Goal: Task Accomplishment & Management: Use online tool/utility

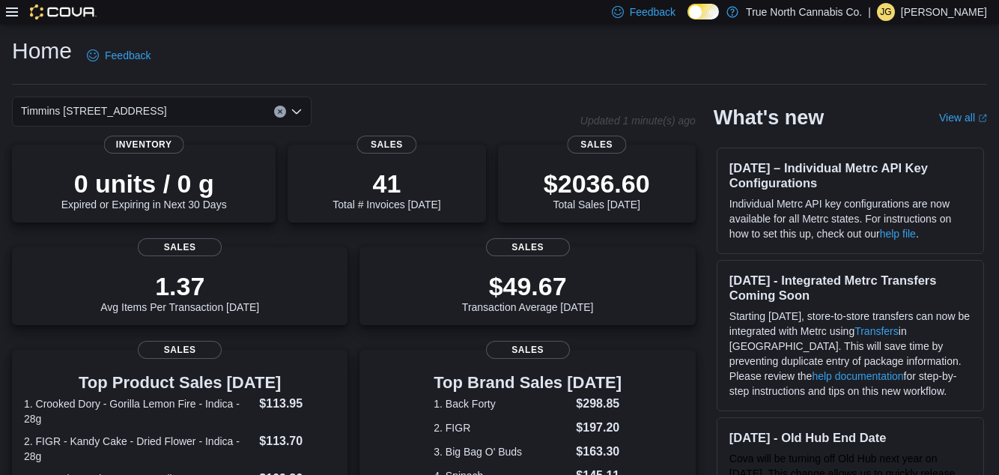
click at [942, 19] on p "[PERSON_NAME]" at bounding box center [944, 12] width 86 height 18
click at [195, 48] on div "Home Feedback" at bounding box center [499, 55] width 975 height 39
click at [13, 13] on icon at bounding box center [12, 11] width 12 height 9
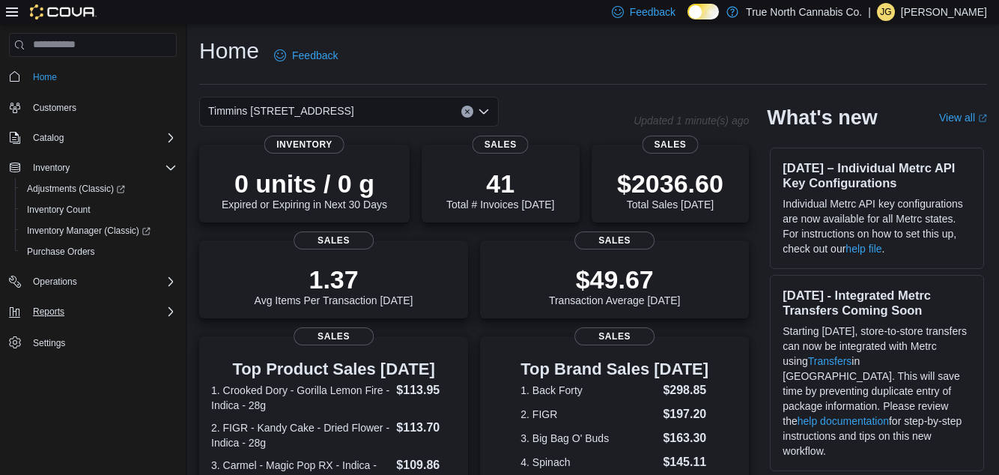
click at [78, 317] on div "Reports" at bounding box center [102, 312] width 150 height 18
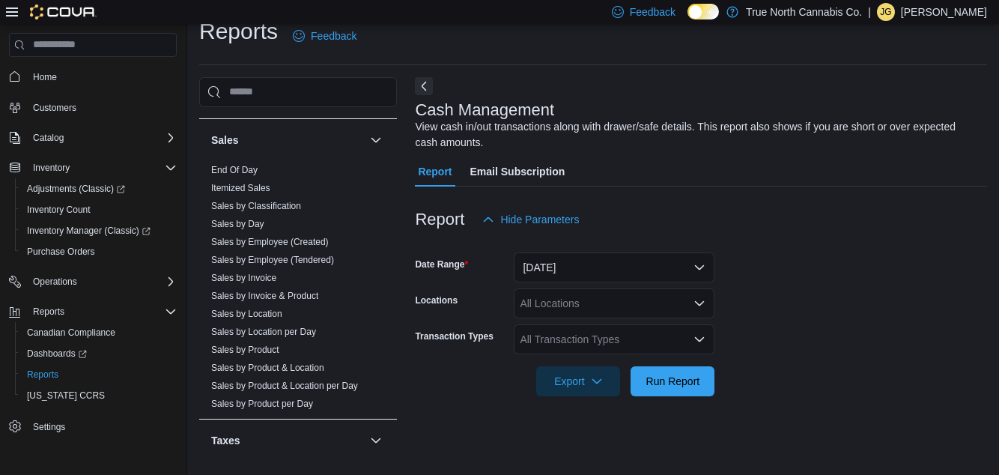
scroll to position [64, 0]
click at [237, 165] on link "End Of Day" at bounding box center [234, 170] width 46 height 10
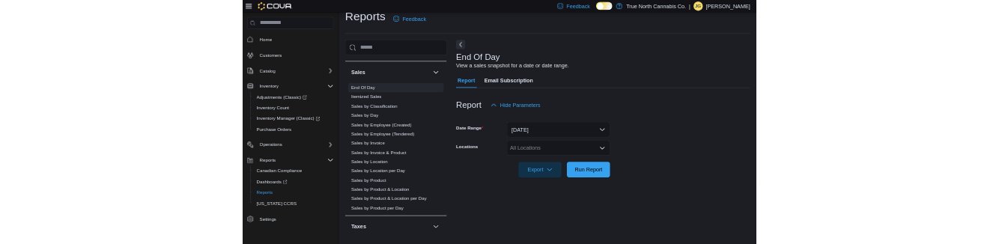
scroll to position [34, 0]
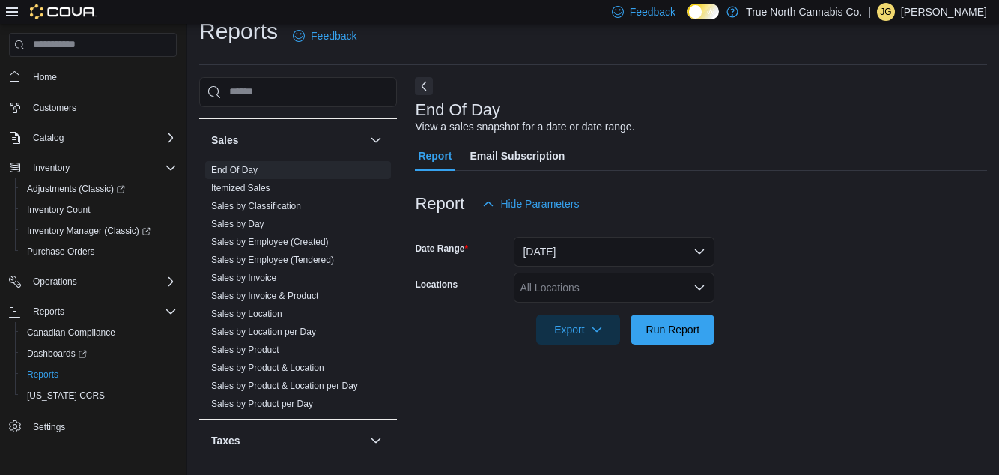
click at [579, 274] on div "All Locations" at bounding box center [614, 288] width 201 height 30
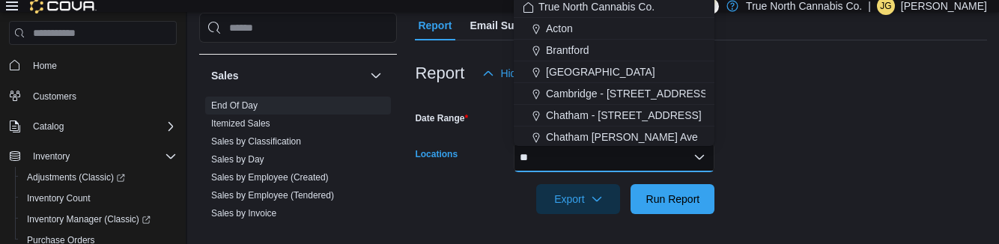
scroll to position [0, 0]
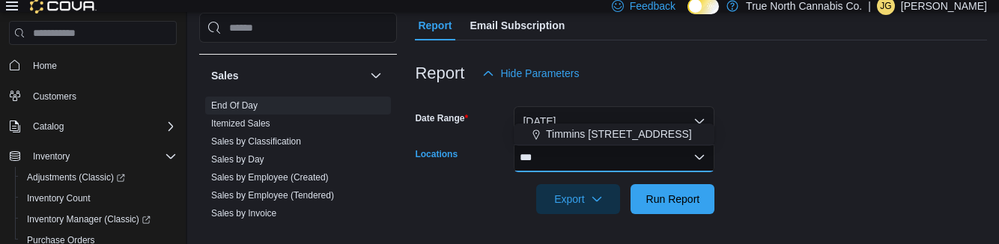
type input "***"
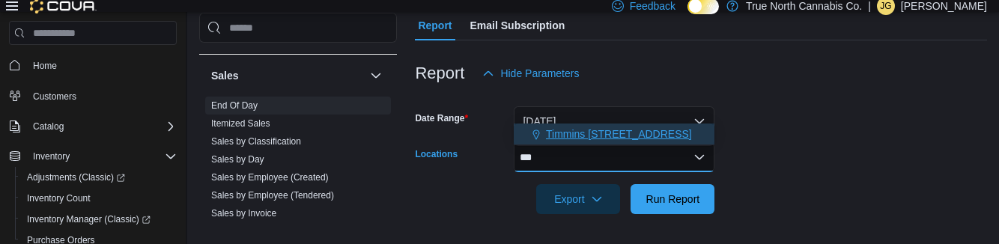
click at [623, 127] on span "Timmins [STREET_ADDRESS]" at bounding box center [619, 134] width 146 height 15
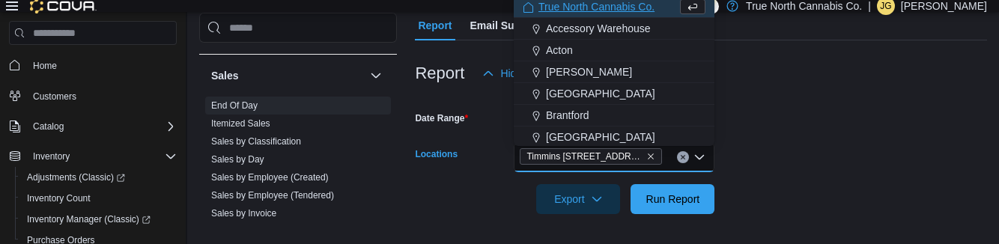
click at [830, 184] on div at bounding box center [701, 178] width 572 height 12
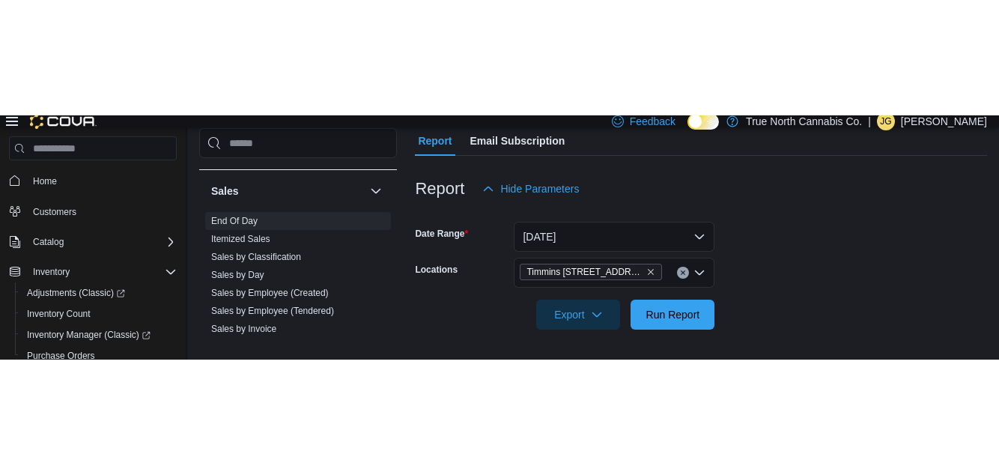
scroll to position [76, 0]
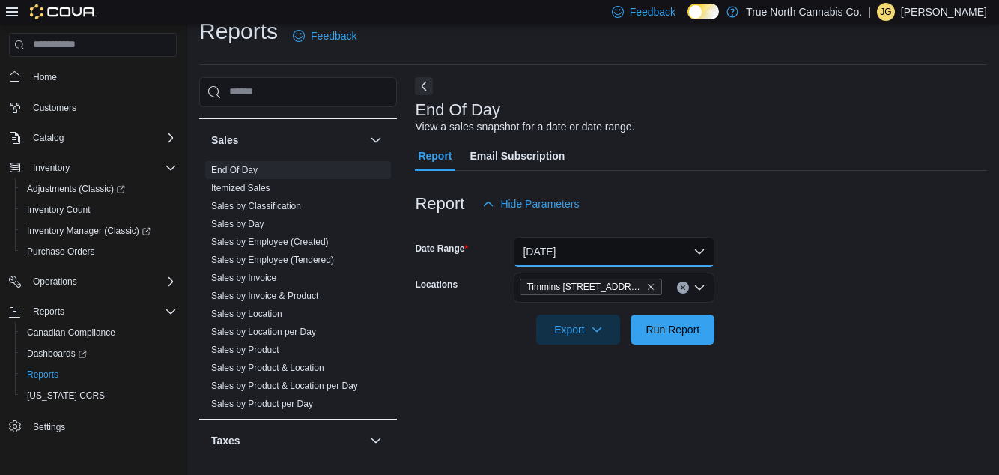
click at [678, 237] on button "[DATE]" at bounding box center [614, 252] width 201 height 30
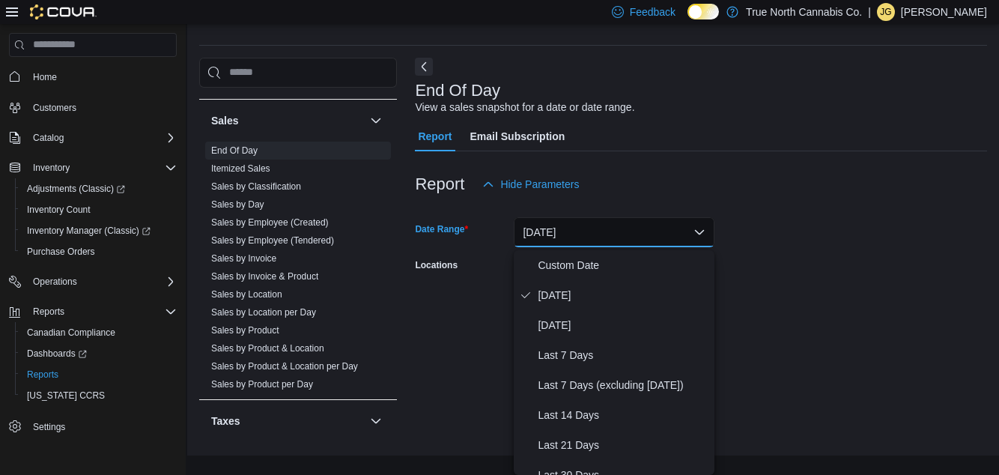
click at [864, 228] on form "Date Range [DATE] Locations Timmins [STREET_ADDRESS] Export Run Report" at bounding box center [701, 262] width 572 height 126
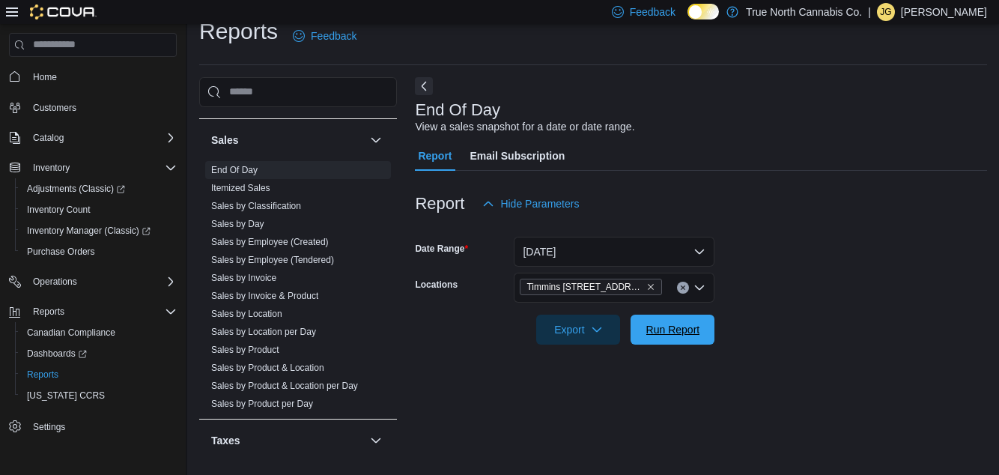
click at [679, 322] on span "Run Report" at bounding box center [673, 329] width 54 height 15
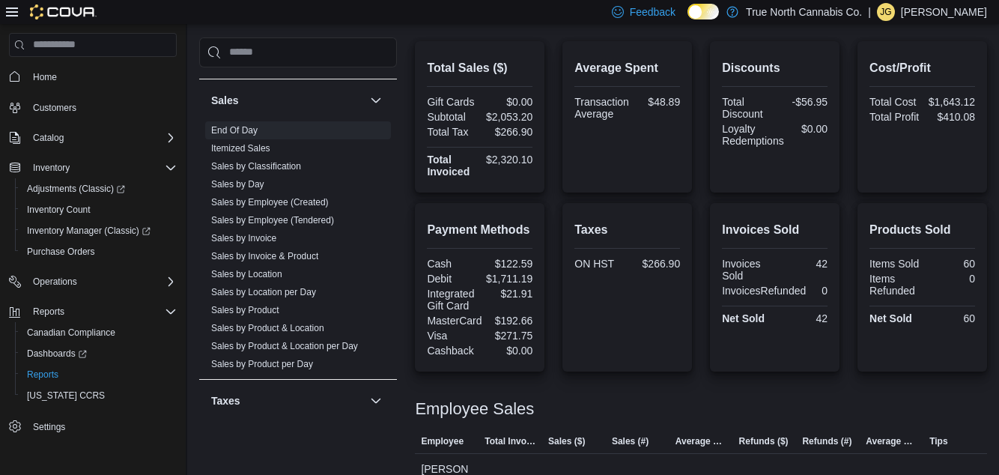
scroll to position [361, 0]
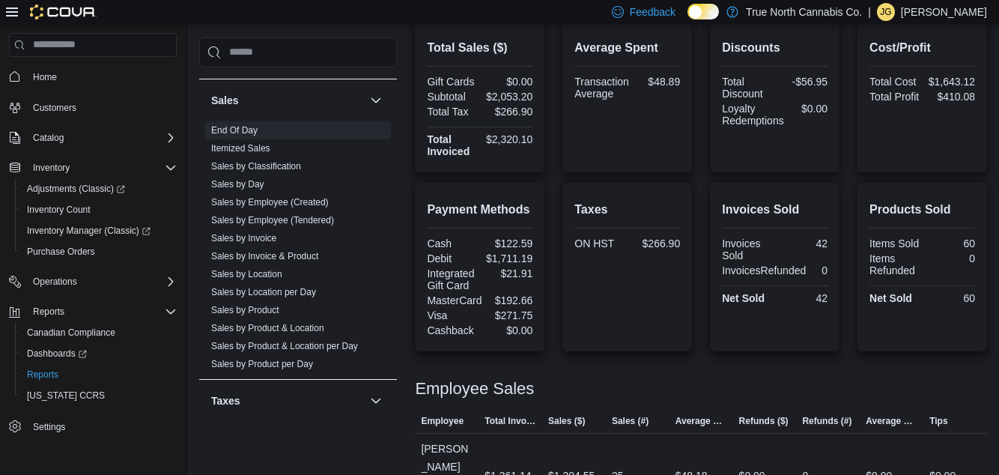
click at [864, 380] on div at bounding box center [701, 371] width 572 height 18
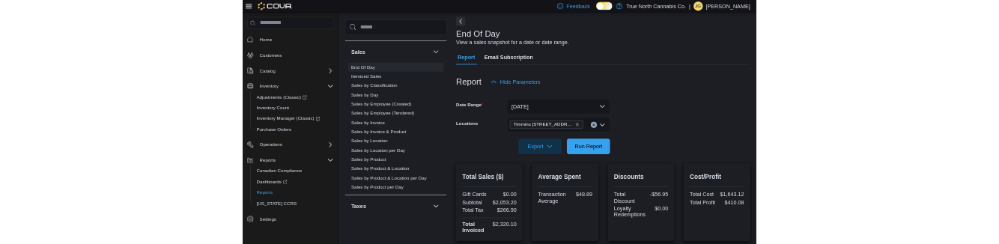
scroll to position [0, 0]
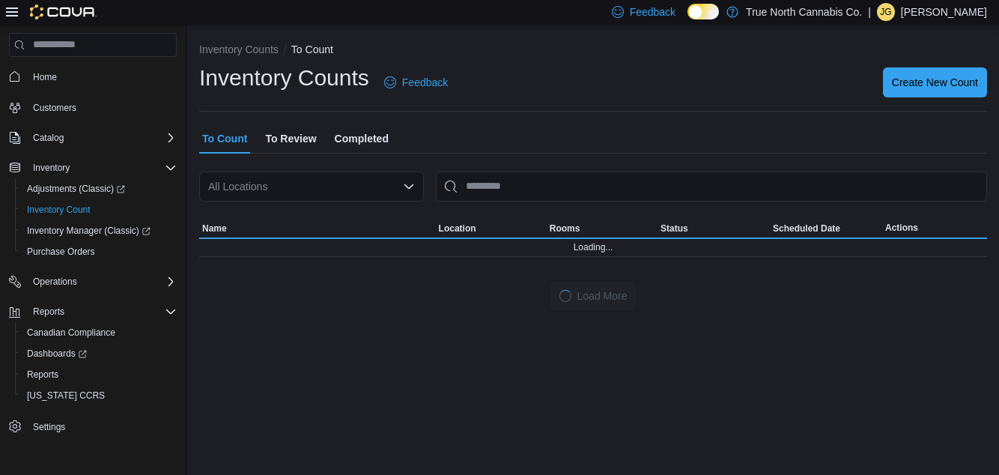
click at [227, 186] on div "All Locations" at bounding box center [311, 187] width 225 height 30
click at [277, 195] on div "All Locations" at bounding box center [311, 187] width 225 height 30
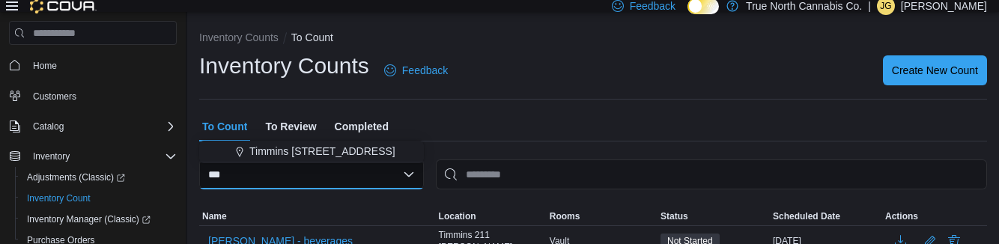
type input "***"
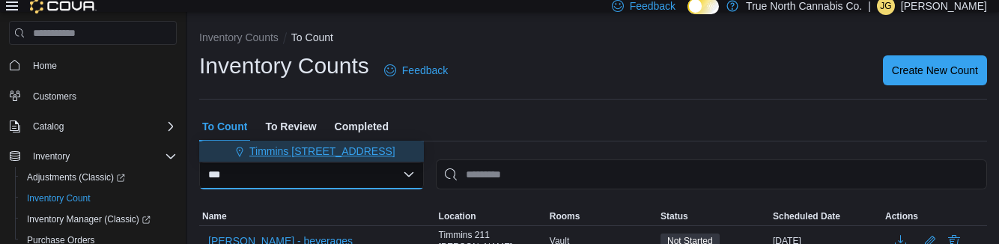
click at [262, 152] on span "Timmins [STREET_ADDRESS]" at bounding box center [322, 151] width 146 height 15
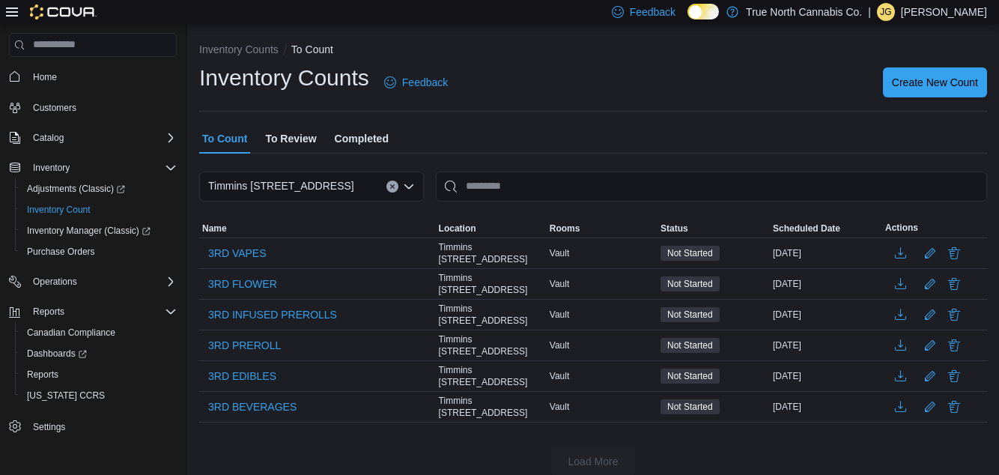
click at [347, 147] on span "Completed" at bounding box center [362, 139] width 54 height 30
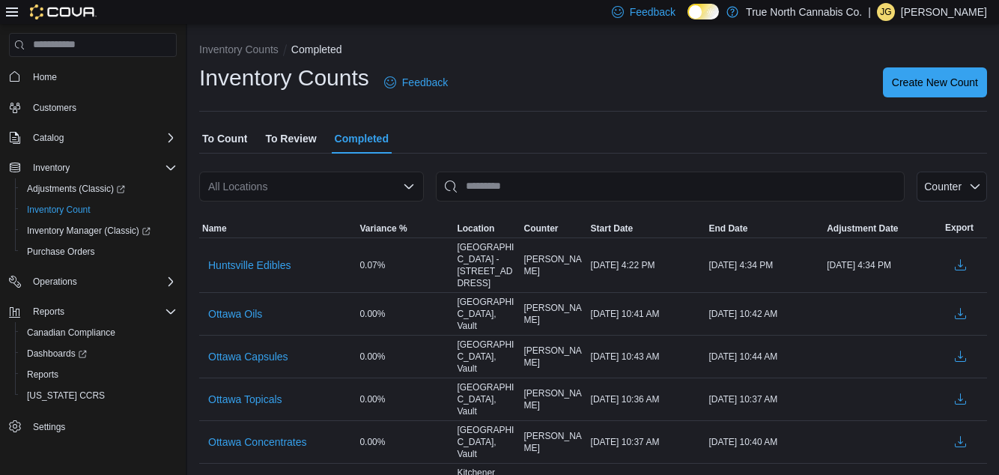
click at [405, 193] on icon "Open list of options" at bounding box center [409, 187] width 12 height 12
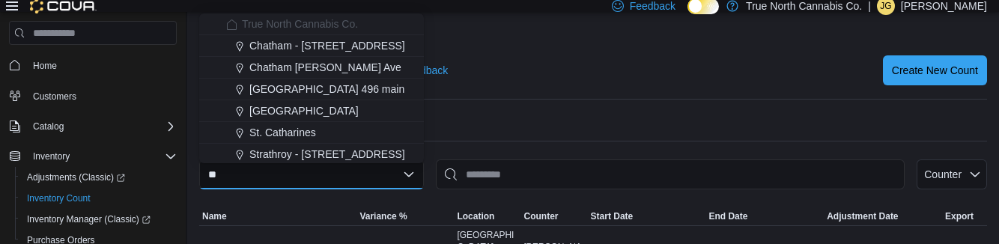
type input "***"
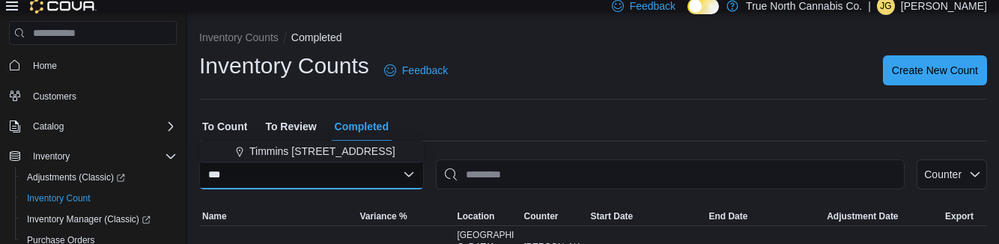
click at [266, 139] on span "To Review" at bounding box center [290, 127] width 51 height 30
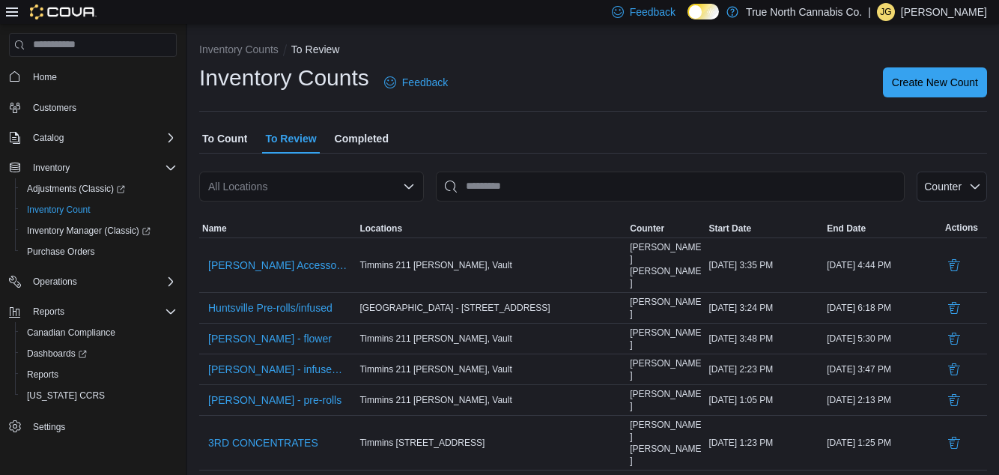
click at [353, 146] on span "Completed" at bounding box center [362, 139] width 54 height 30
click at [367, 141] on span "Completed" at bounding box center [362, 139] width 54 height 30
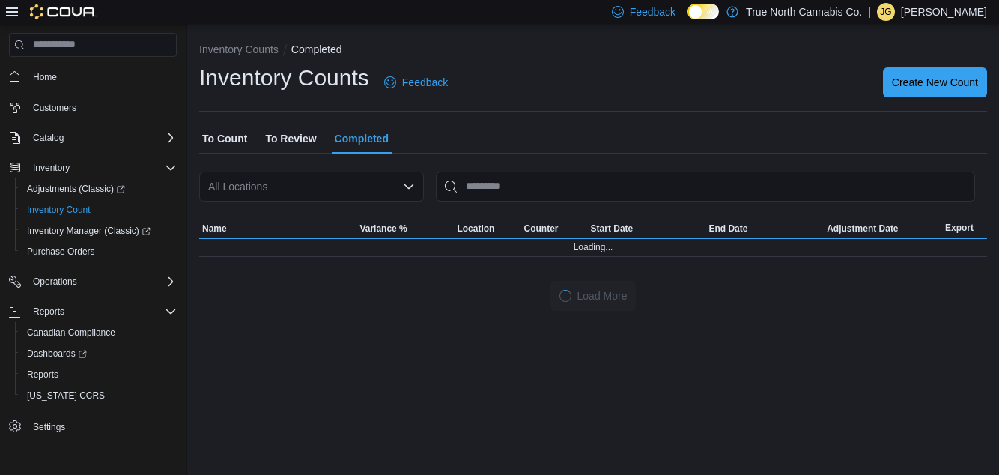
click at [287, 187] on div "All Locations" at bounding box center [311, 187] width 225 height 30
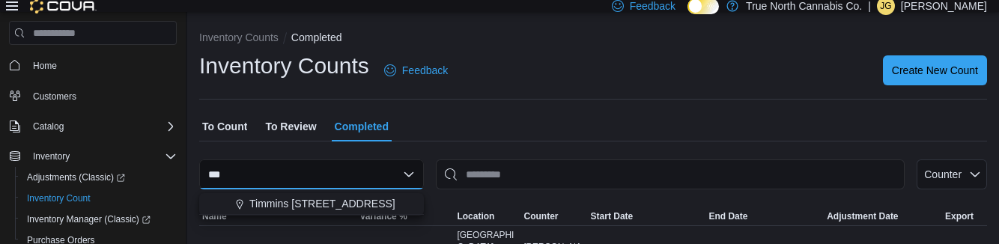
type input "***"
click at [277, 190] on div "*** Combo box. Selected. Thi. Selected. Combo box input. All Locations. Type so…" at bounding box center [311, 175] width 225 height 30
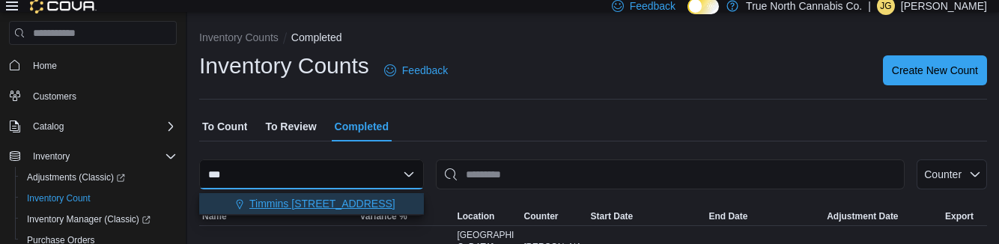
click at [279, 206] on span "Timmins [STREET_ADDRESS]" at bounding box center [322, 203] width 146 height 15
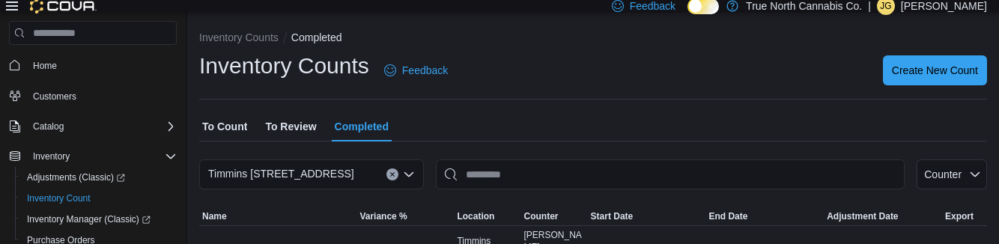
click at [683, 75] on div "Inventory Counts Feedback Create New Count" at bounding box center [593, 70] width 788 height 39
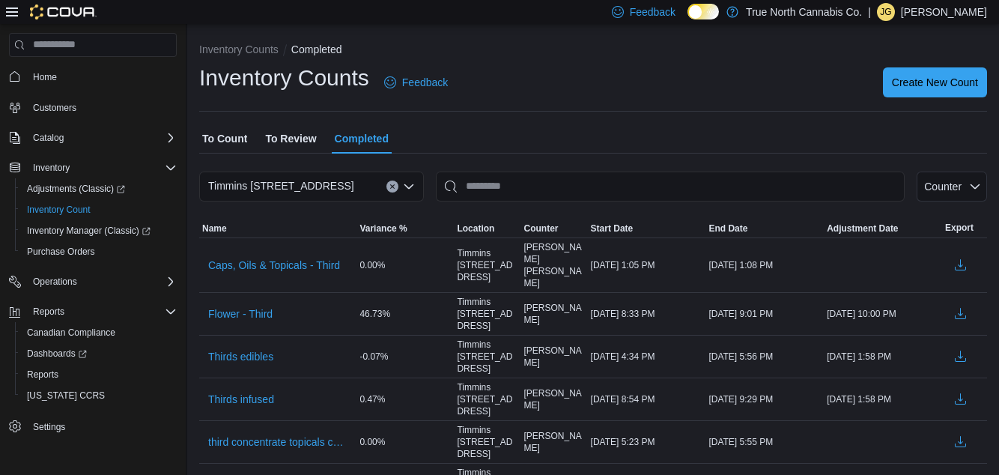
click at [285, 142] on span "To Review" at bounding box center [290, 139] width 51 height 30
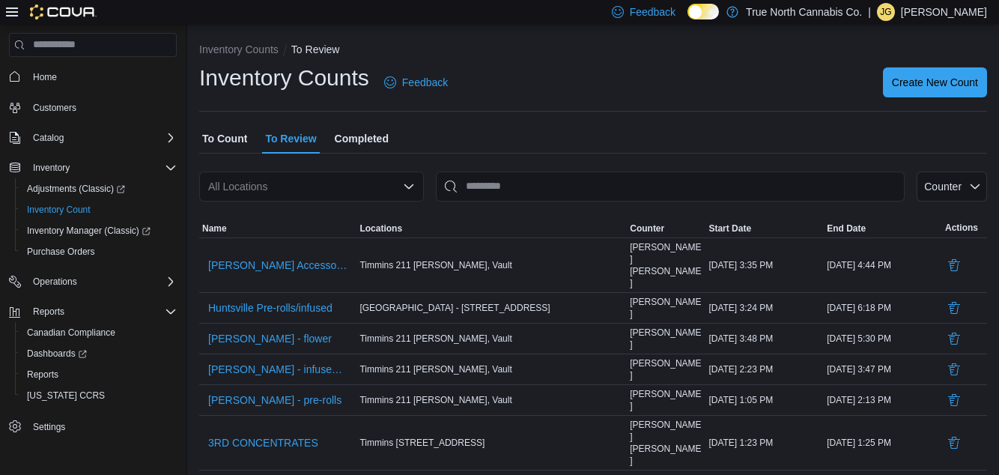
click at [291, 192] on div "All Locations" at bounding box center [311, 187] width 225 height 30
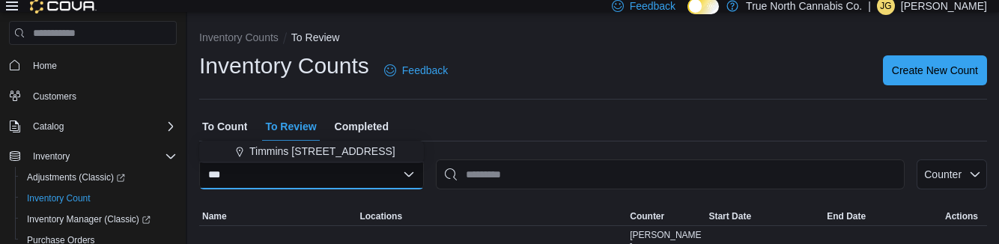
type input "***"
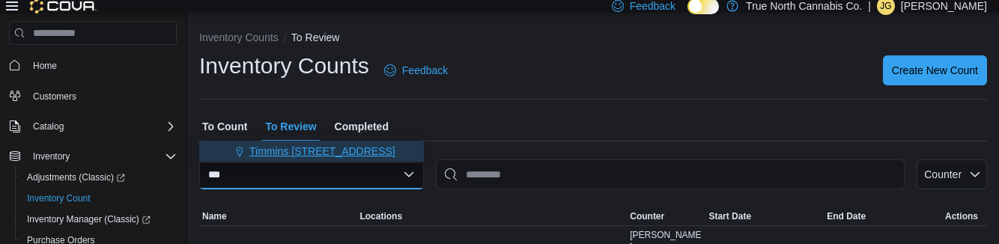
click at [323, 151] on span "Timmins [STREET_ADDRESS]" at bounding box center [322, 151] width 146 height 15
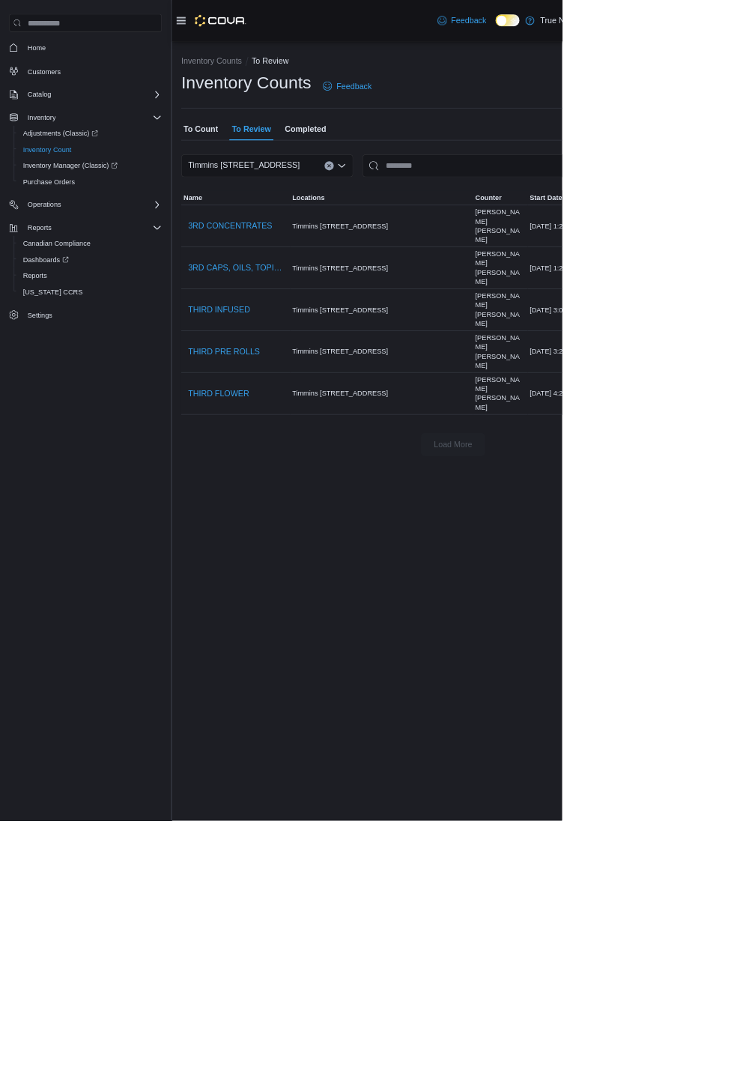
click at [255, 174] on span "To Count" at bounding box center [262, 169] width 45 height 30
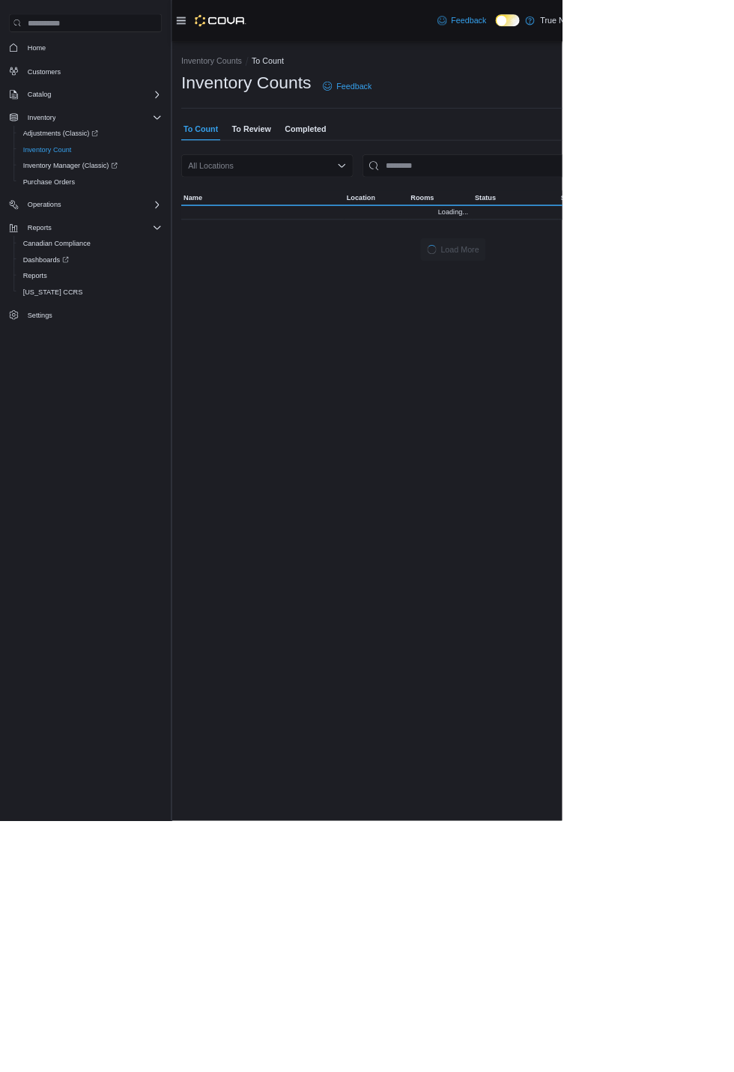
click at [339, 222] on div "All Locations" at bounding box center [349, 217] width 225 height 30
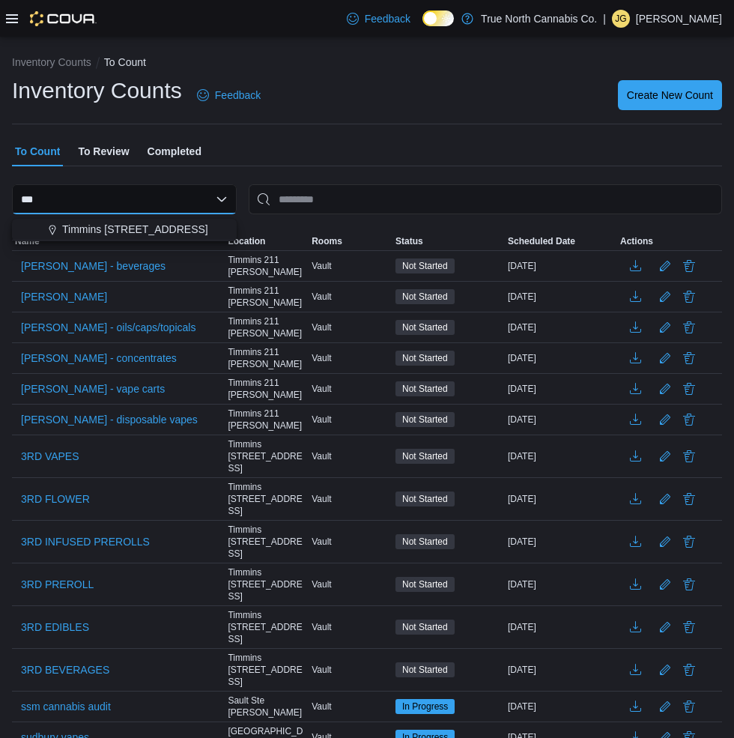
type input "***"
click at [167, 232] on span "Timmins [STREET_ADDRESS]" at bounding box center [135, 229] width 146 height 15
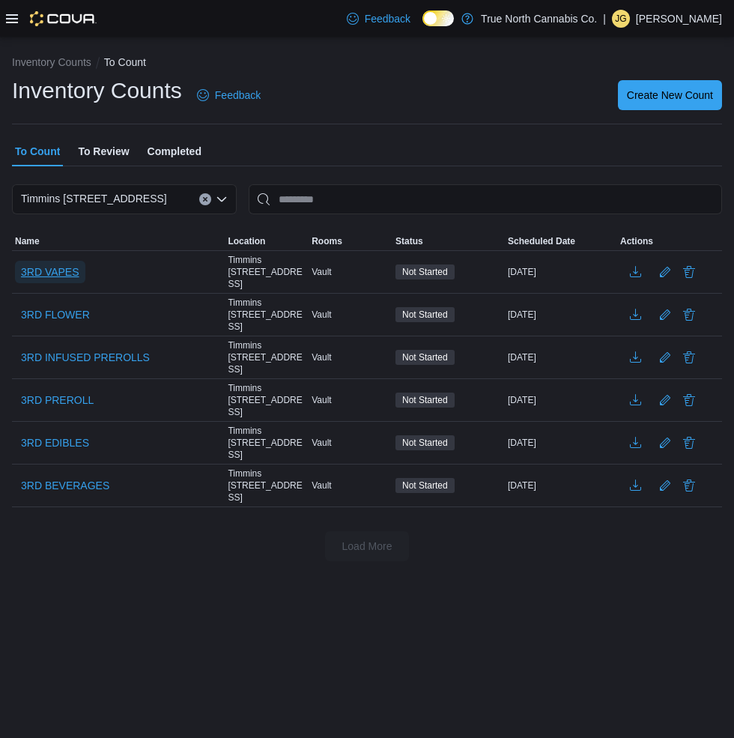
click at [70, 261] on span "3RD VAPES" at bounding box center [50, 272] width 58 height 22
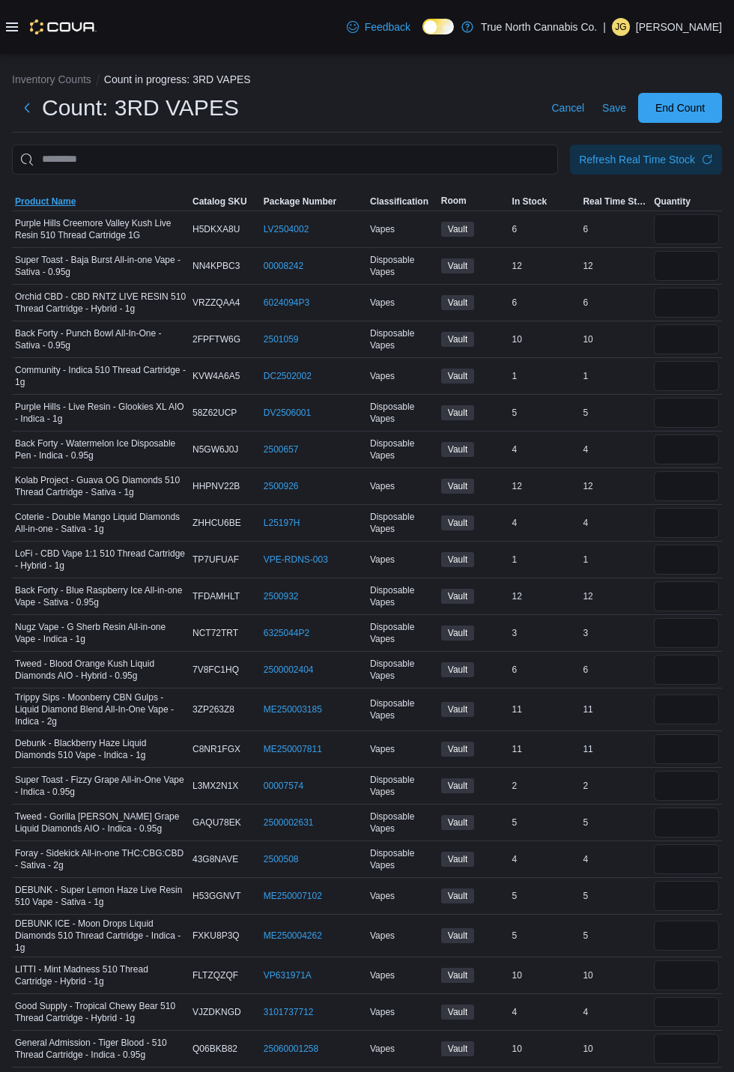
click at [58, 202] on span "Product Name" at bounding box center [45, 202] width 61 height 12
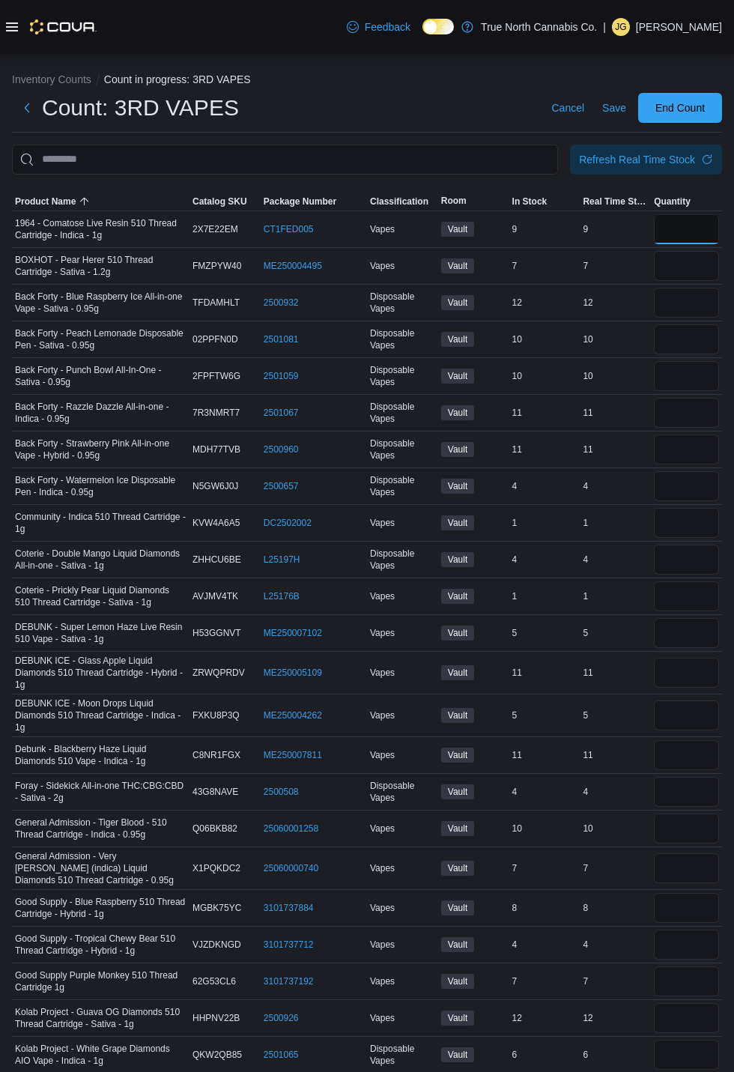
click at [682, 229] on input "number" at bounding box center [686, 229] width 65 height 30
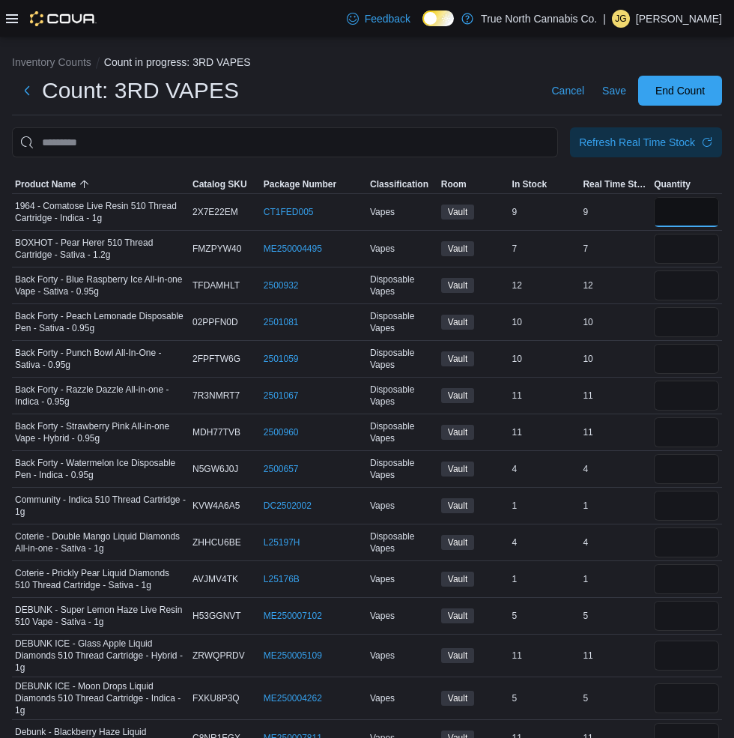
type input "*"
type input "**"
click at [677, 397] on input "number" at bounding box center [686, 396] width 65 height 30
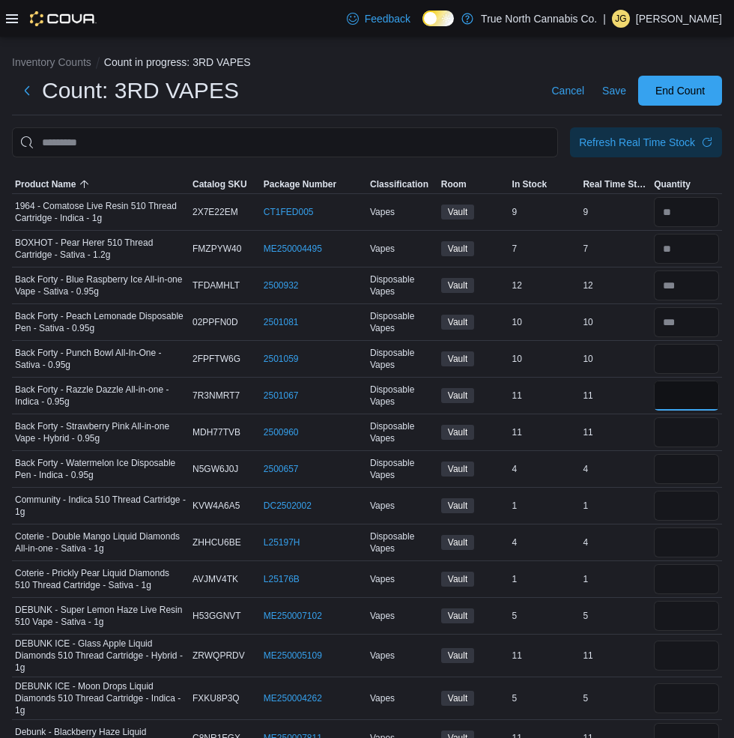
type input "**"
click at [684, 364] on input "number" at bounding box center [686, 359] width 65 height 30
click at [685, 474] on input "number" at bounding box center [686, 506] width 65 height 30
click at [687, 472] on input "number" at bounding box center [686, 469] width 65 height 30
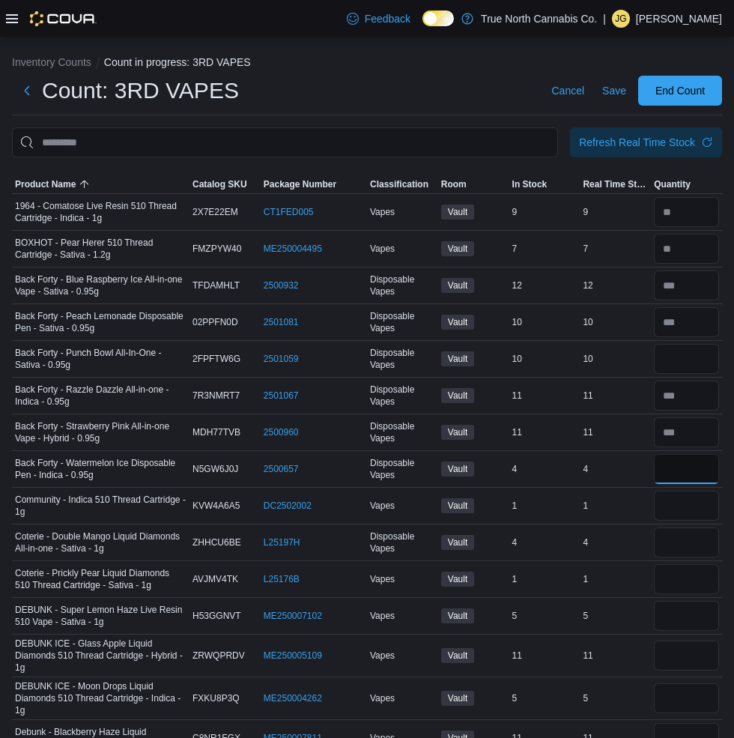
type input "*"
click at [682, 363] on input "number" at bounding box center [686, 359] width 65 height 30
type input "**"
click at [694, 474] on input "number" at bounding box center [686, 506] width 65 height 30
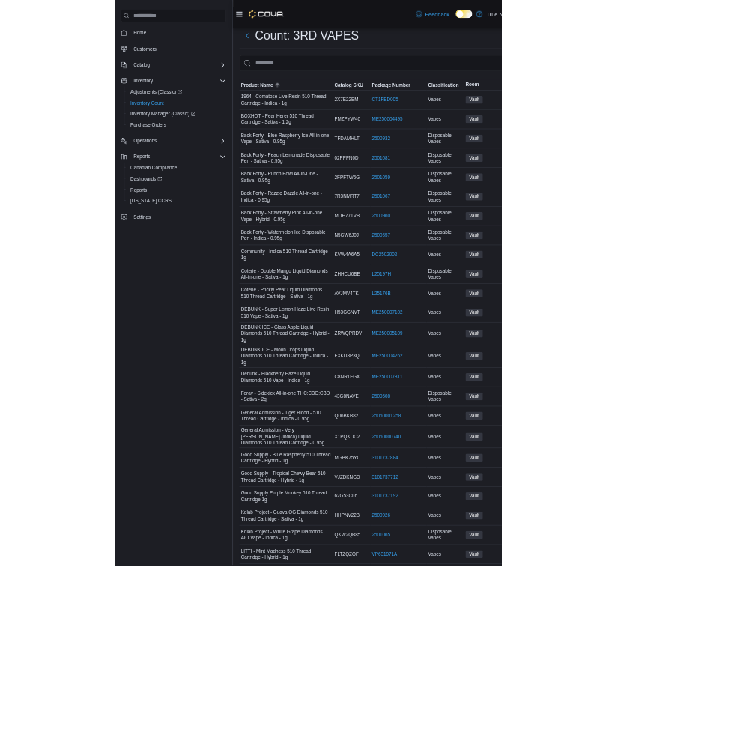
scroll to position [40, 0]
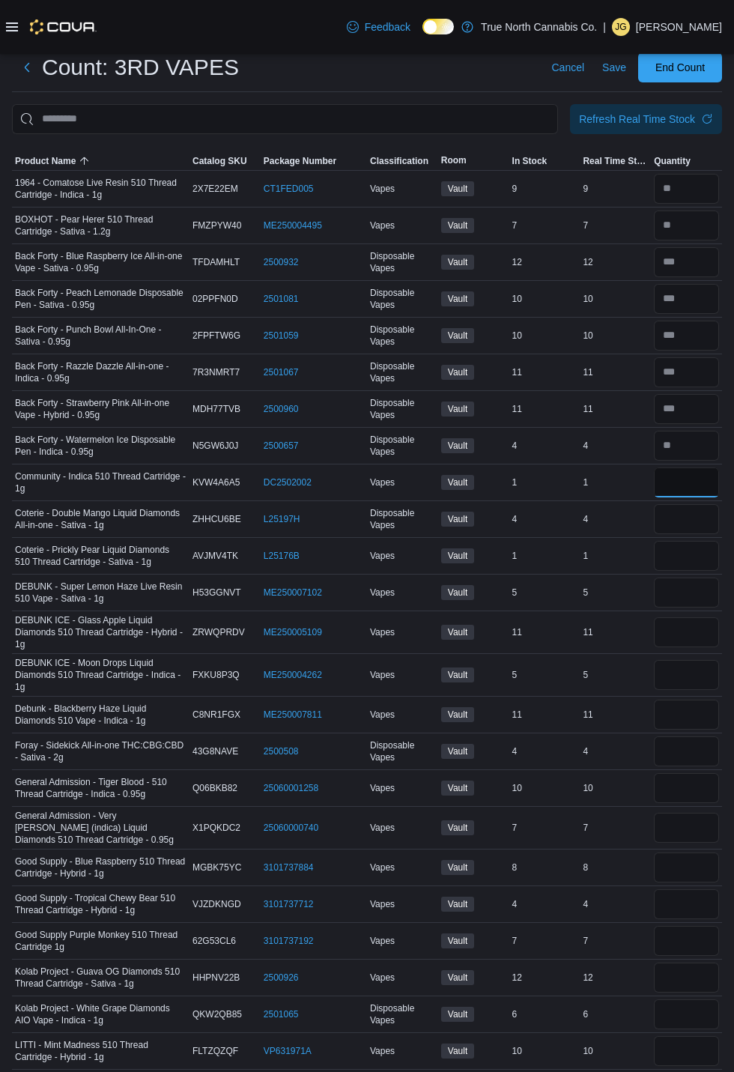
click at [688, 474] on input "number" at bounding box center [686, 482] width 65 height 30
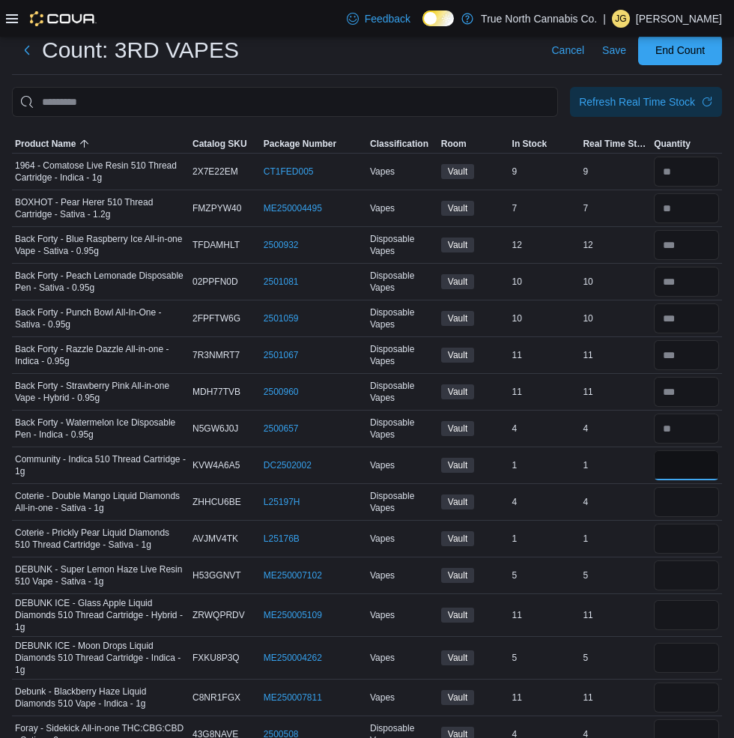
type input "*"
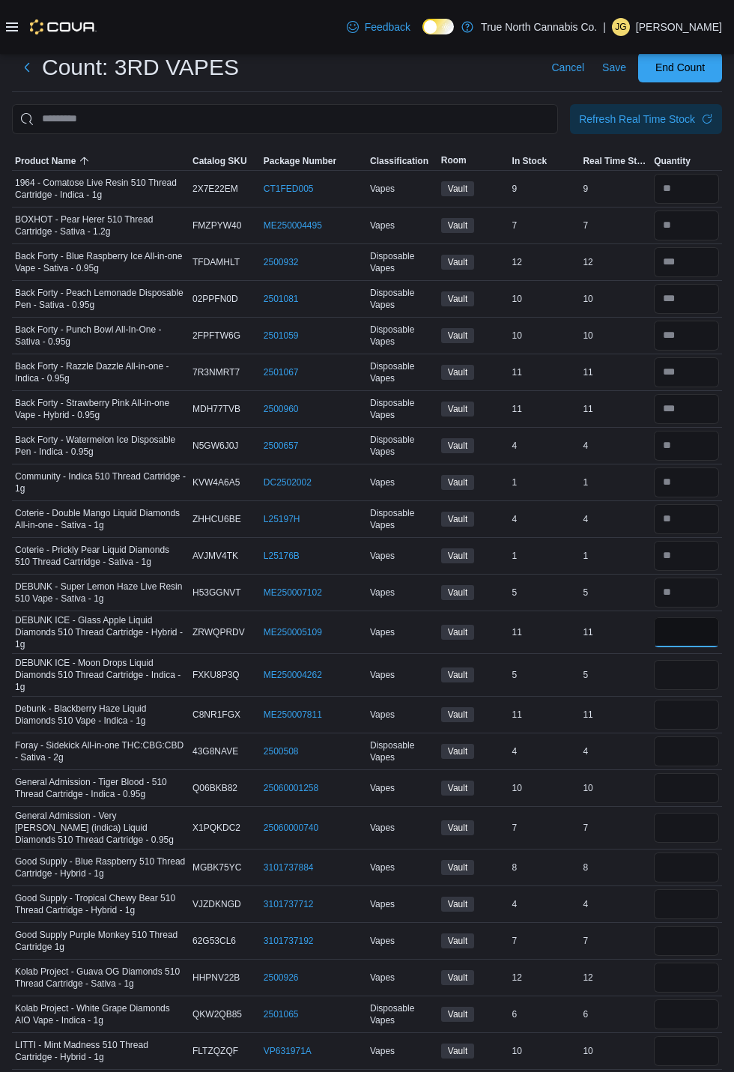
click at [698, 474] on input "number" at bounding box center [686, 632] width 65 height 30
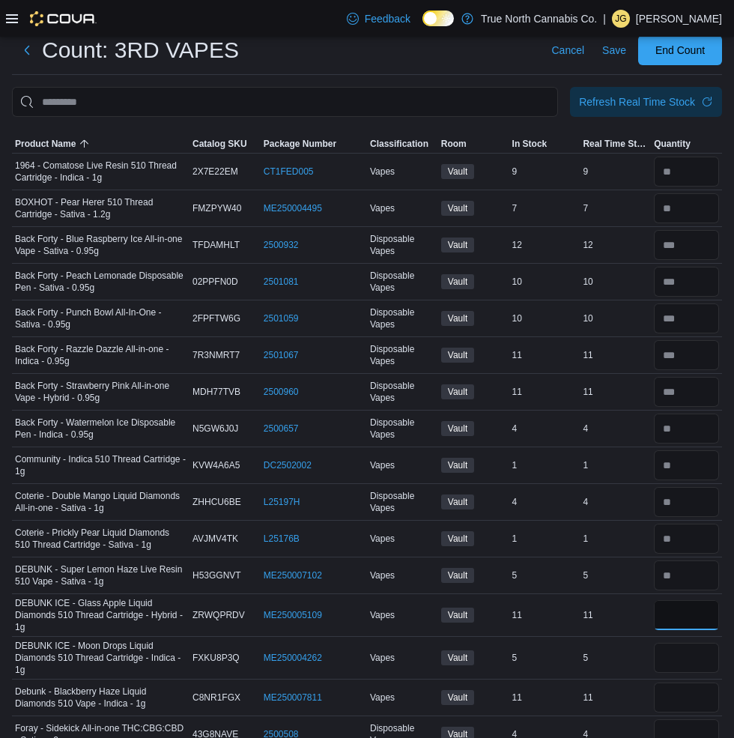
type input "**"
type input "*"
type input "**"
type input "*"
type input "**"
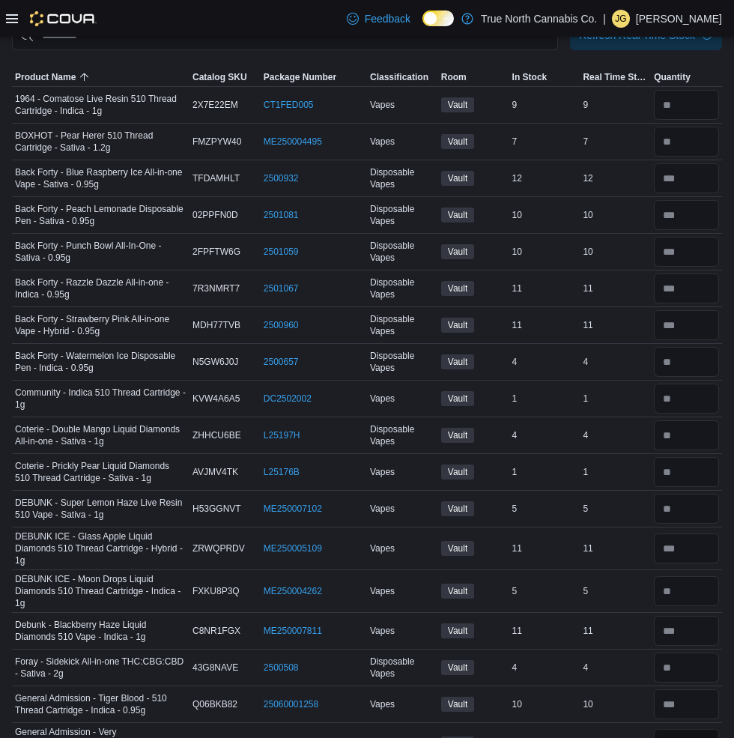
scroll to position [438, 0]
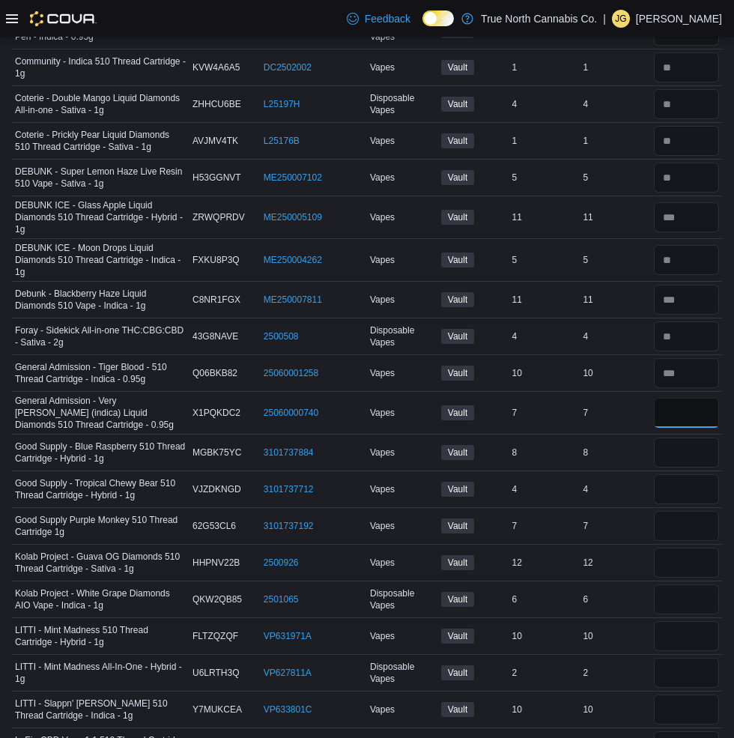
type input "*"
type input "**"
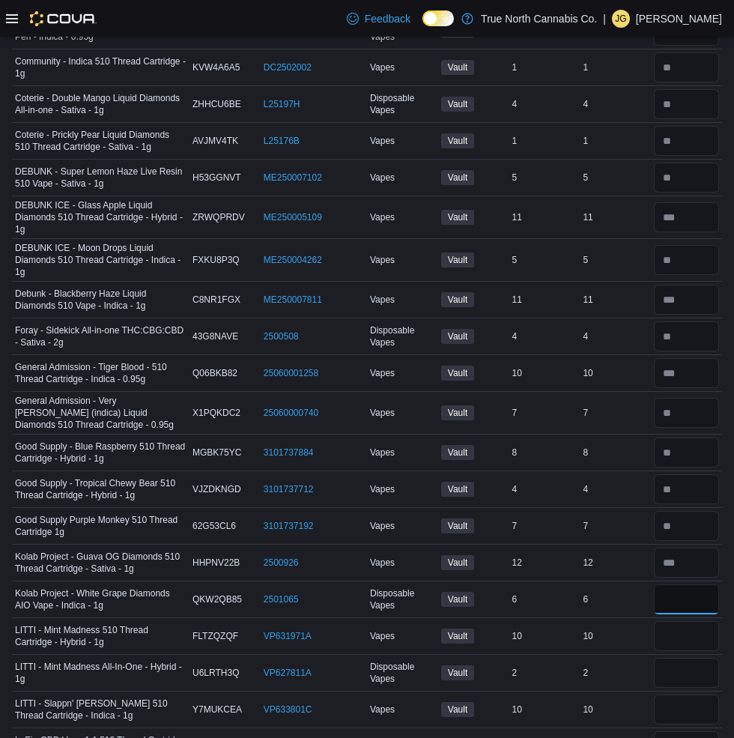
type input "*"
click at [696, 474] on input "number" at bounding box center [686, 673] width 65 height 30
type input "*"
click at [703, 474] on input "number" at bounding box center [686, 636] width 65 height 30
type input "**"
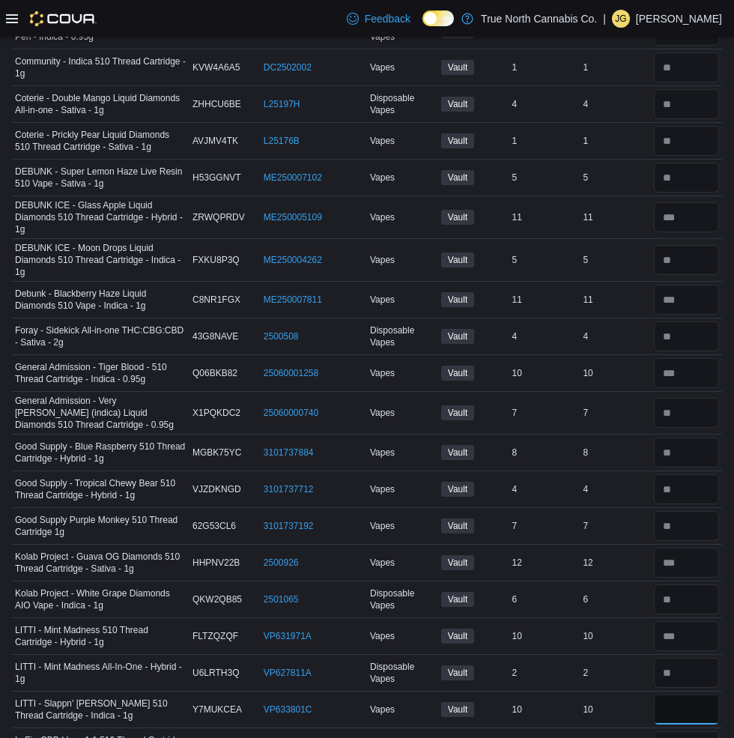
type input "**"
type input "*"
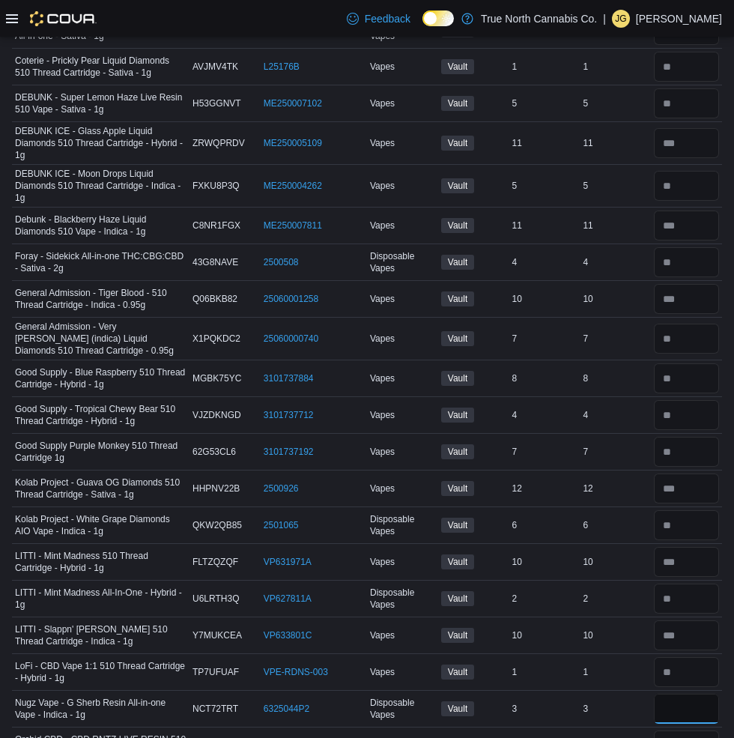
scroll to position [515, 0]
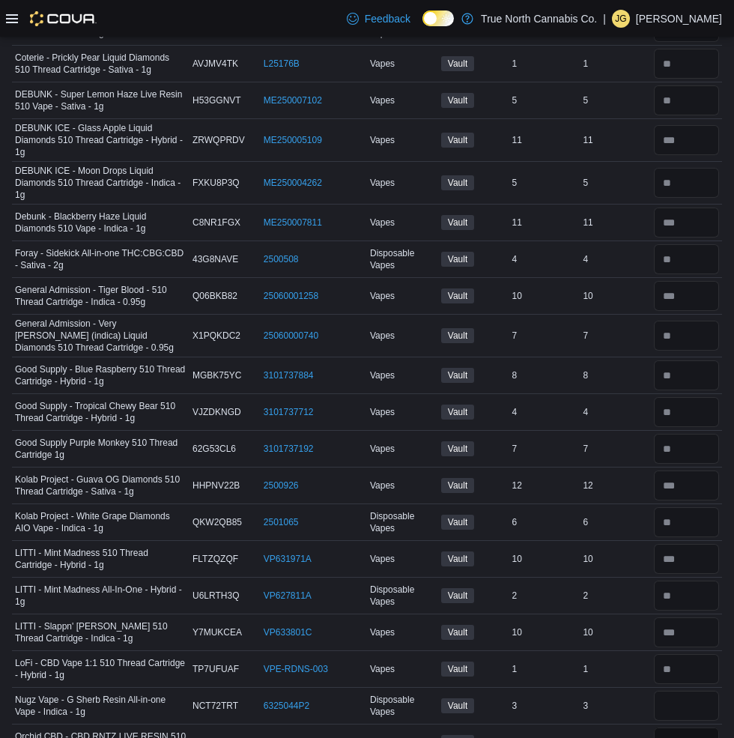
click at [700, 474] on input "number" at bounding box center [686, 742] width 65 height 30
type input "*"
click at [688, 474] on input "number" at bounding box center [686, 706] width 65 height 30
type input "*"
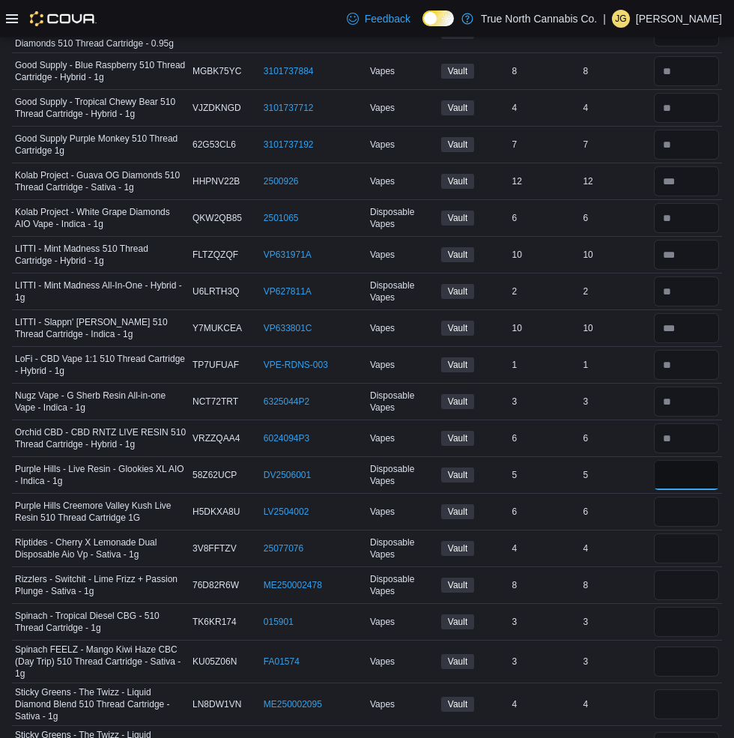
scroll to position [854, 0]
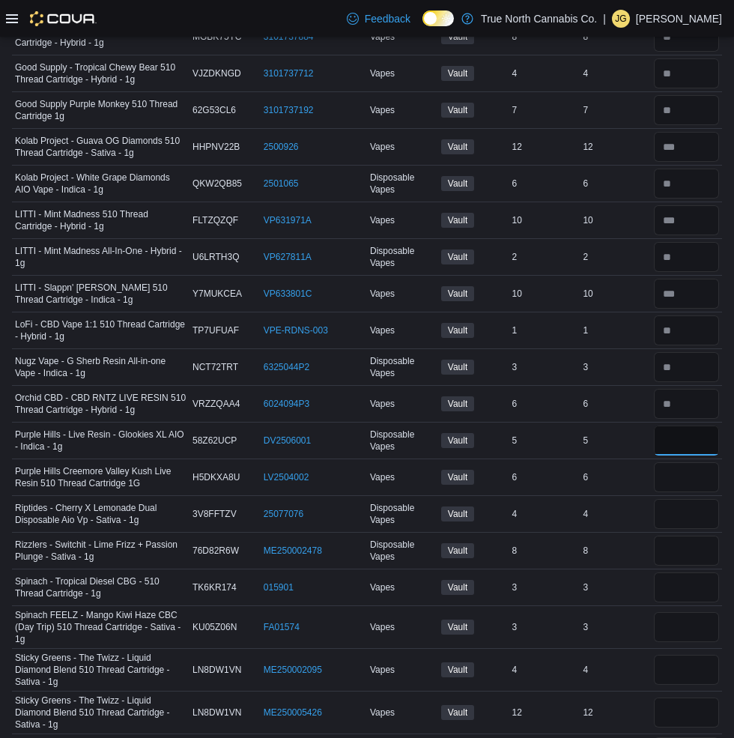
type input "*"
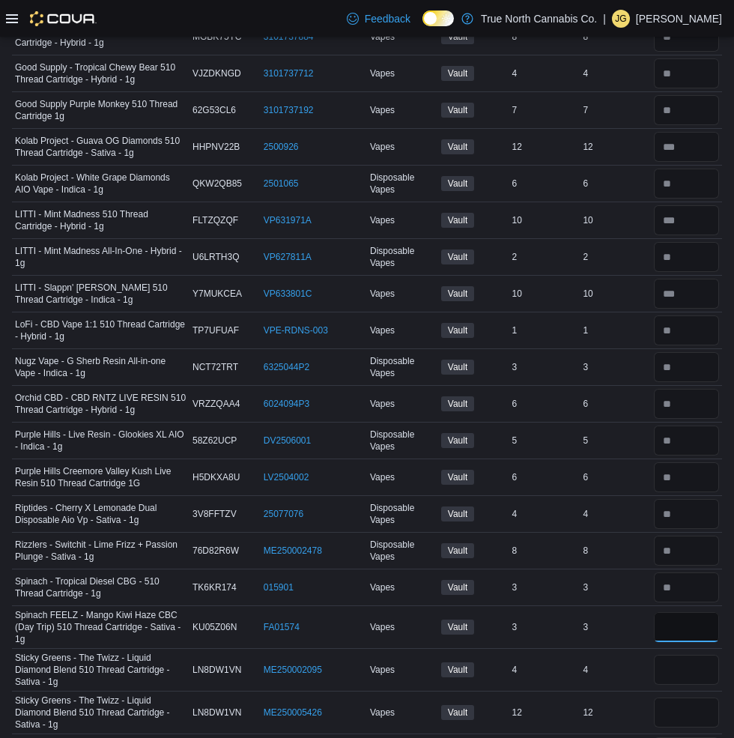
click at [701, 474] on input "number" at bounding box center [686, 627] width 65 height 30
type input "*"
type input "**"
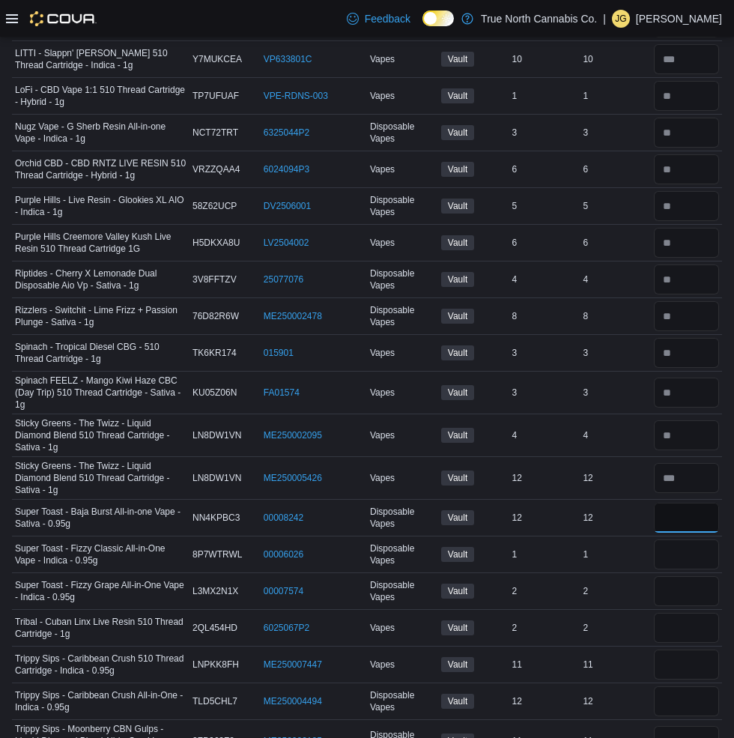
scroll to position [1220, 0]
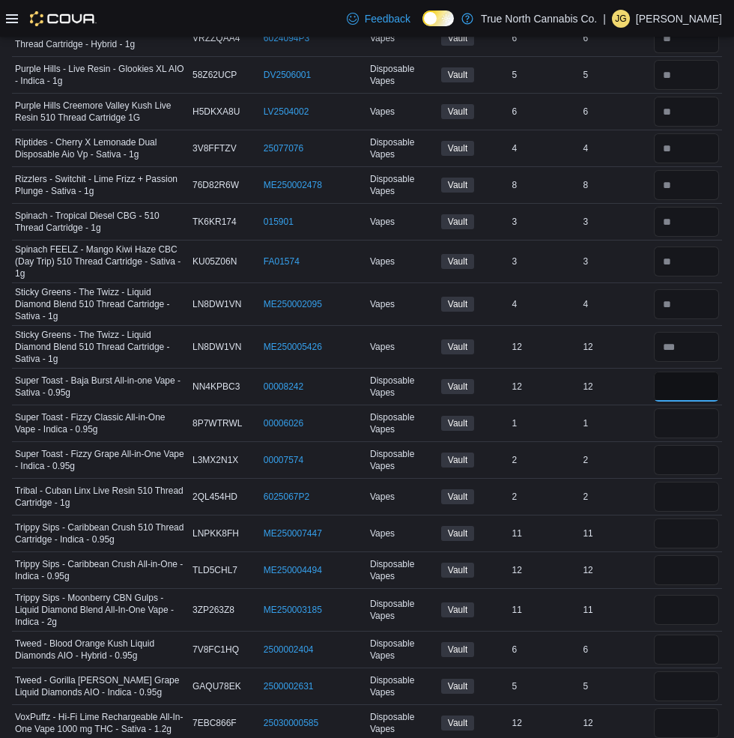
type input "**"
type input "*"
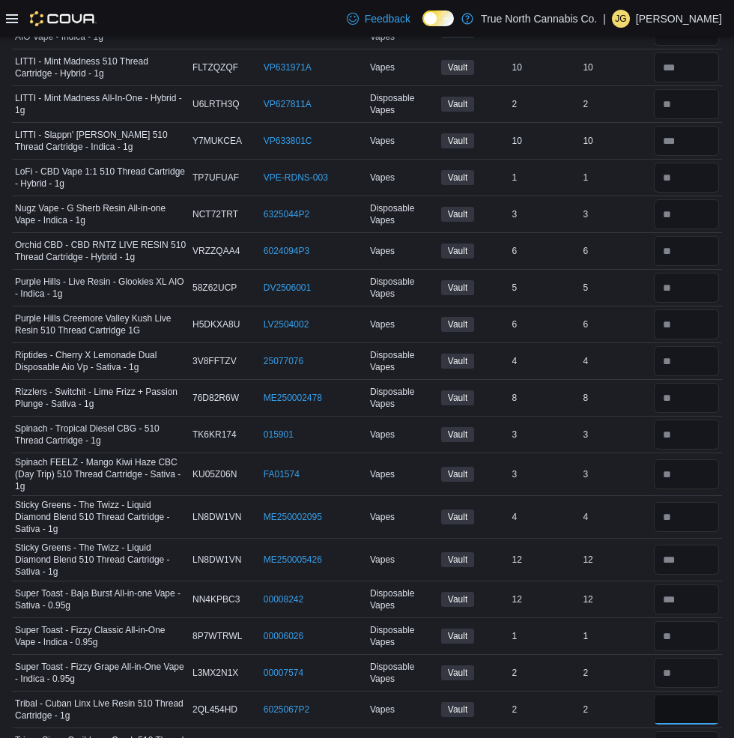
scroll to position [1238, 0]
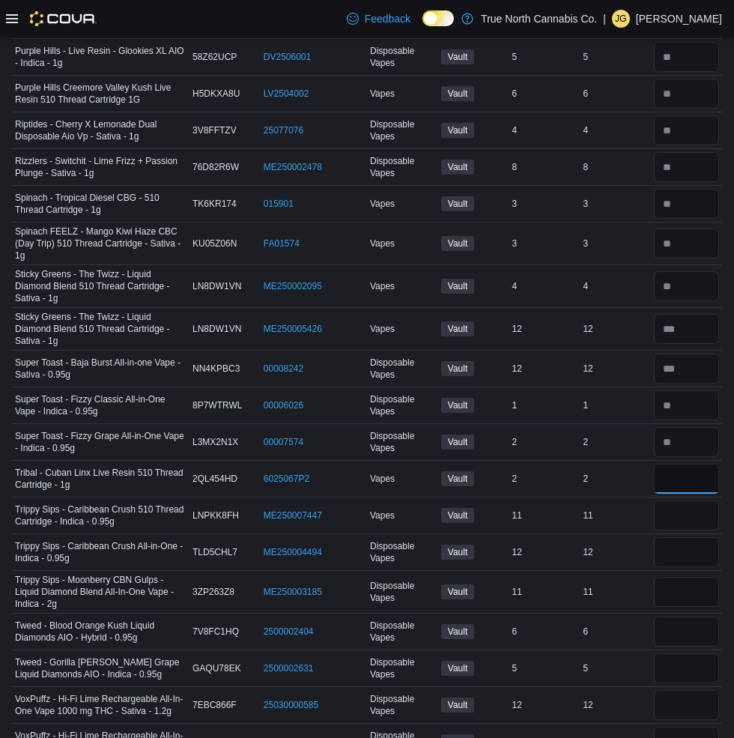
type input "*"
type input "**"
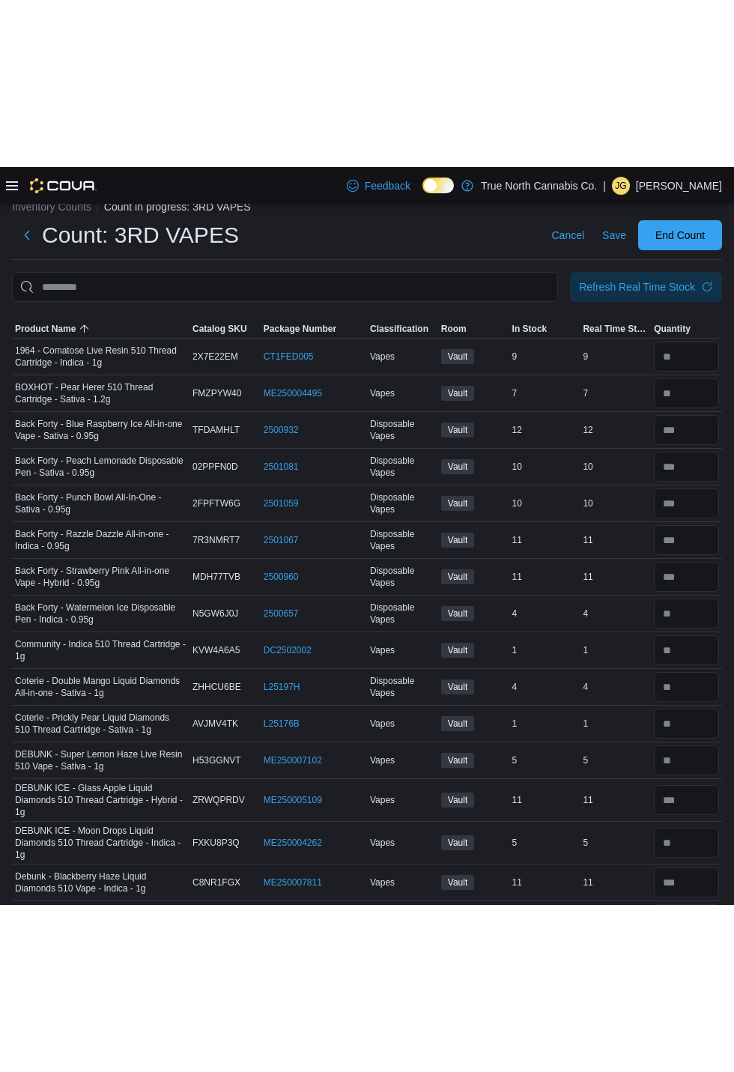
scroll to position [0, 0]
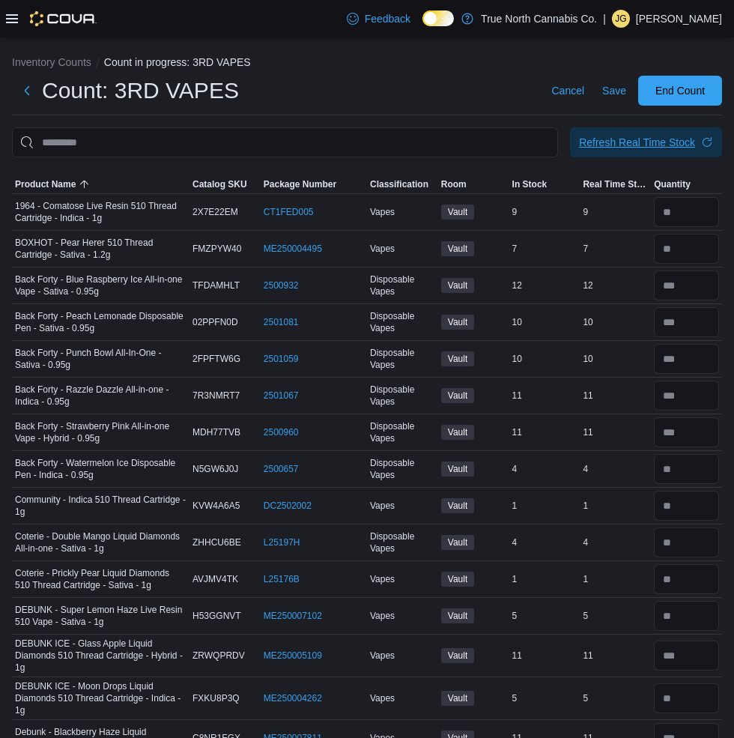
click at [644, 148] on div "Refresh Real Time Stock" at bounding box center [637, 142] width 116 height 15
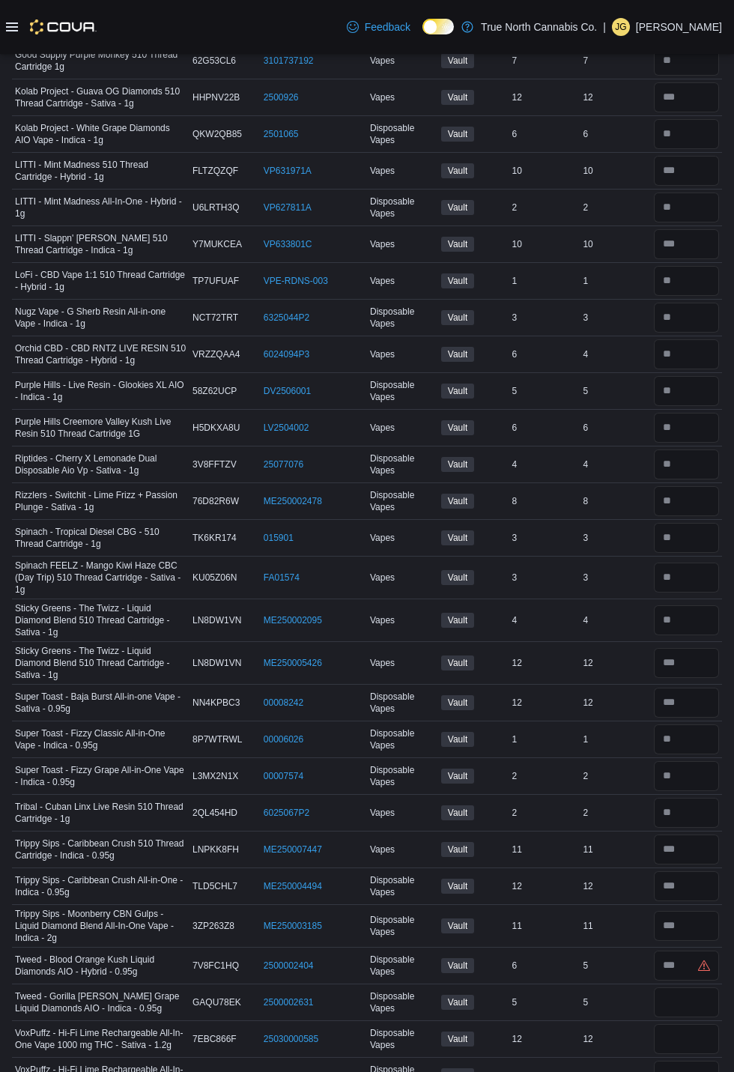
scroll to position [921, 0]
click at [687, 474] on input "number" at bounding box center [686, 965] width 65 height 30
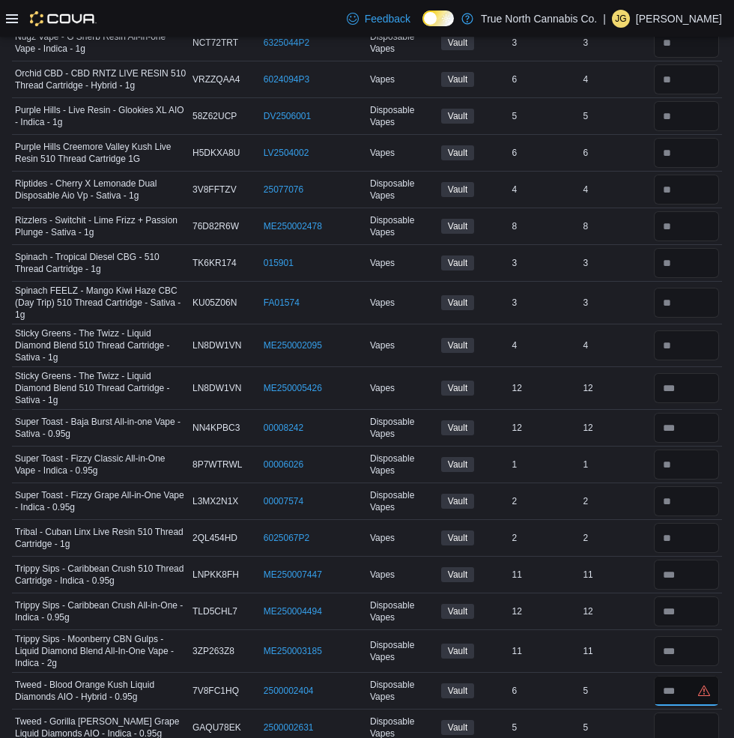
scroll to position [1238, 0]
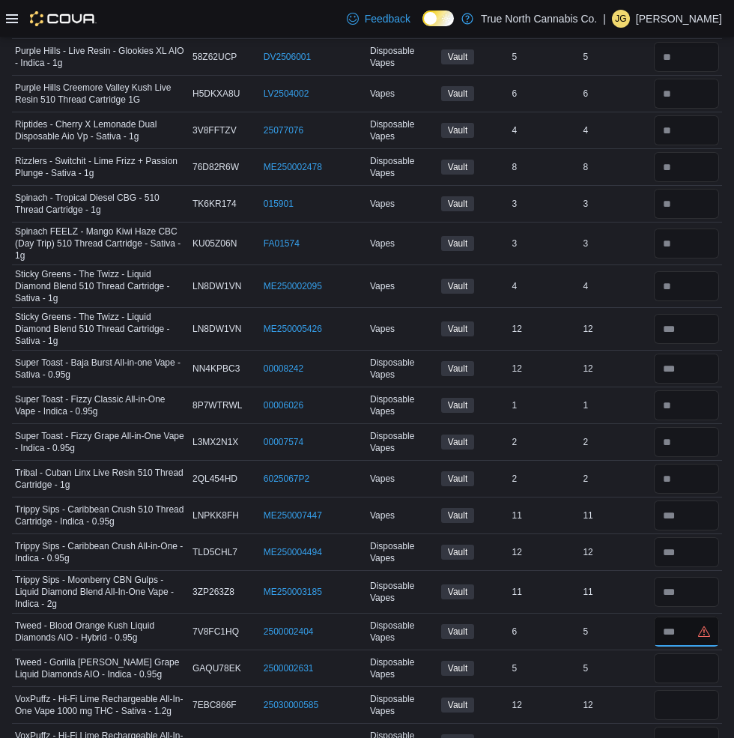
type input "*"
click at [675, 474] on input "number" at bounding box center [686, 668] width 65 height 30
type input "*"
type input "**"
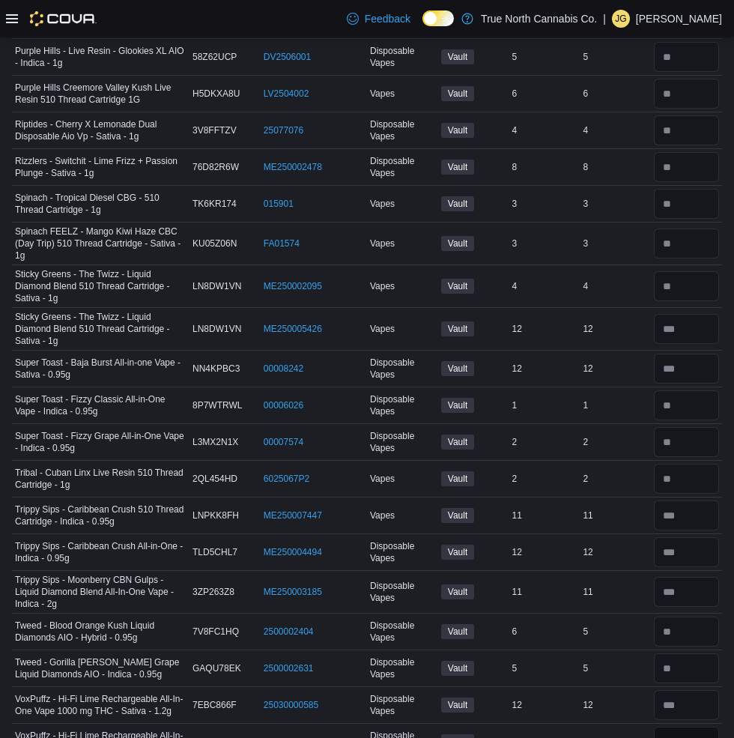
type input "*"
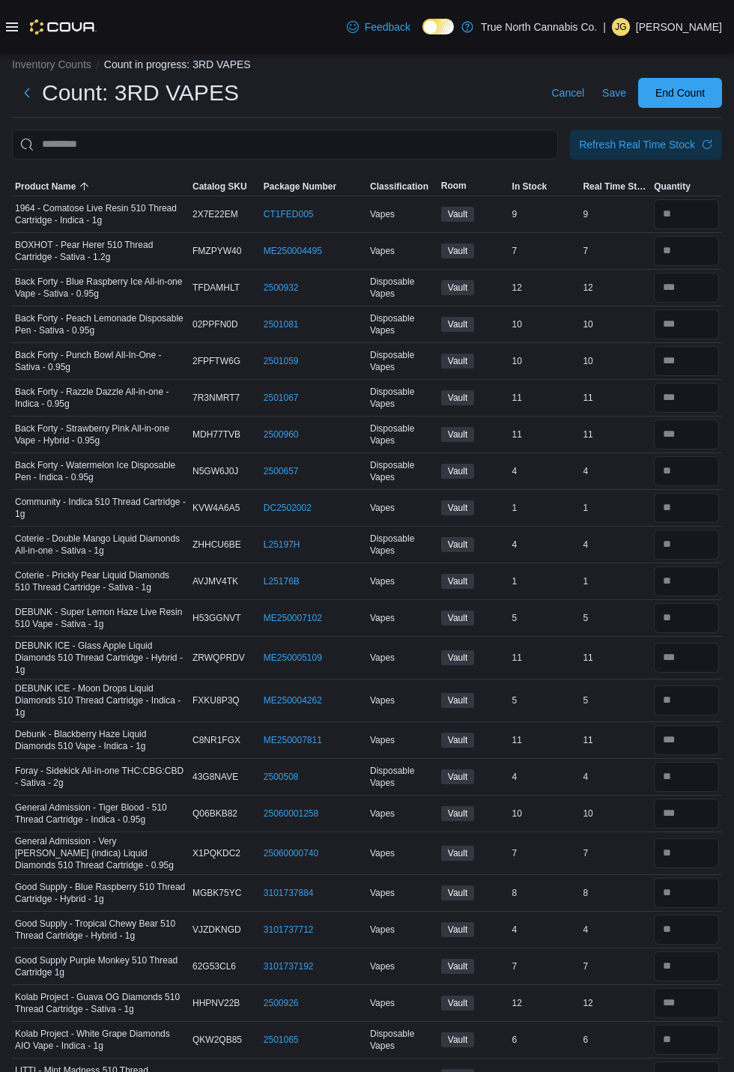
scroll to position [0, 0]
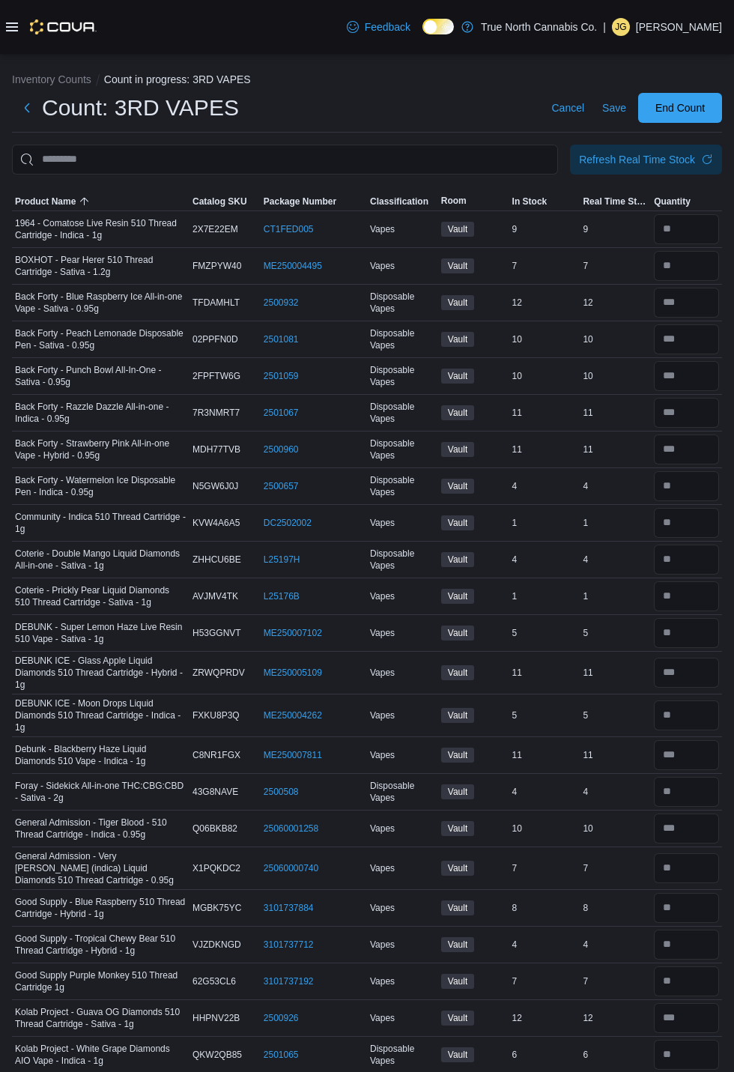
type input "**"
click at [685, 159] on div "Refresh Real Time Stock" at bounding box center [637, 159] width 116 height 15
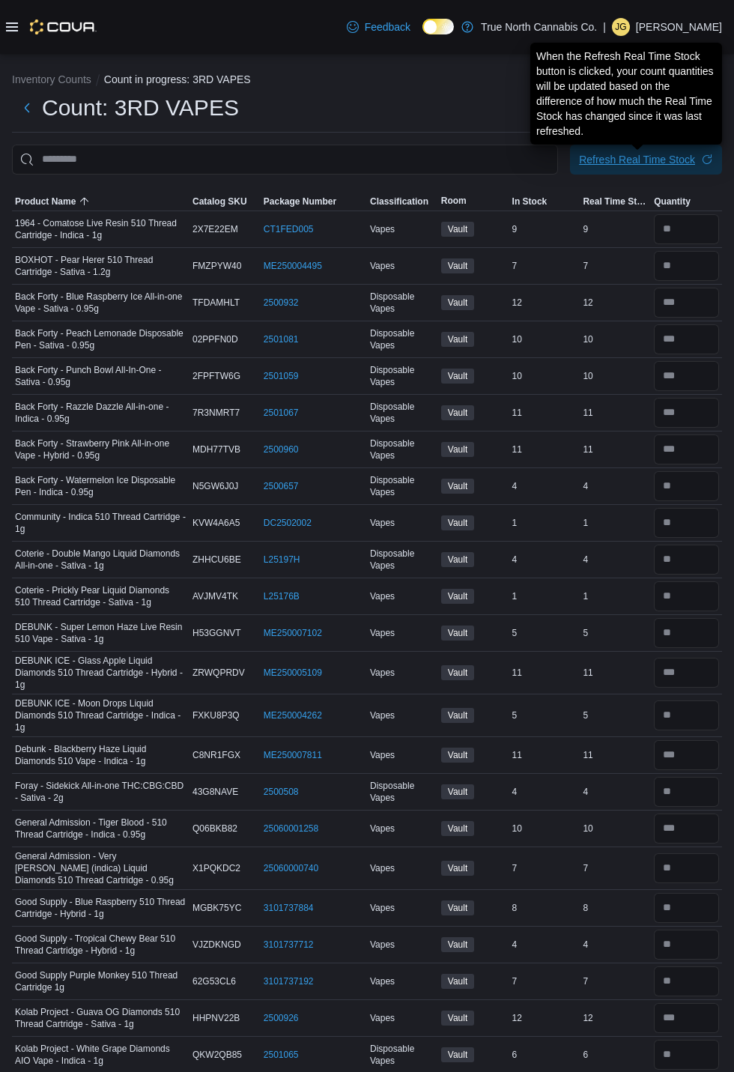
click at [676, 166] on div "Refresh Real Time Stock" at bounding box center [637, 159] width 116 height 15
click at [411, 96] on div "Inventory Counts Count in progress: 3RD VAPES Count: 3RD VAPES Cancel Save End …" at bounding box center [367, 1077] width 734 height 2047
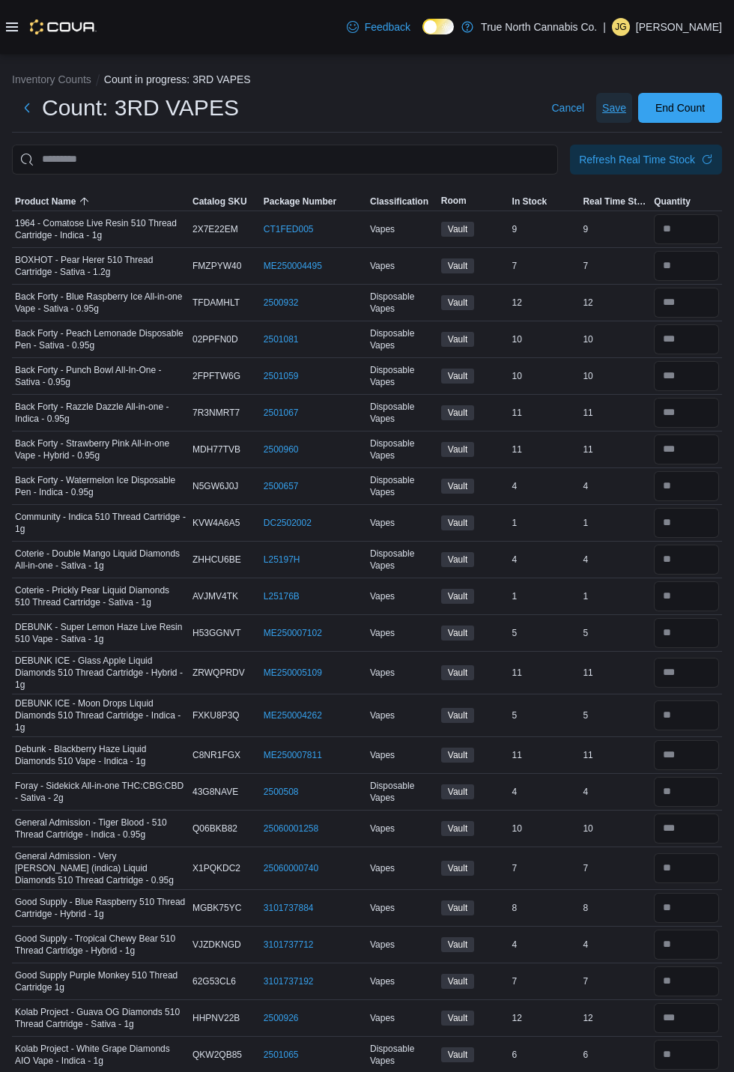
click at [610, 111] on span "Save" at bounding box center [614, 107] width 24 height 15
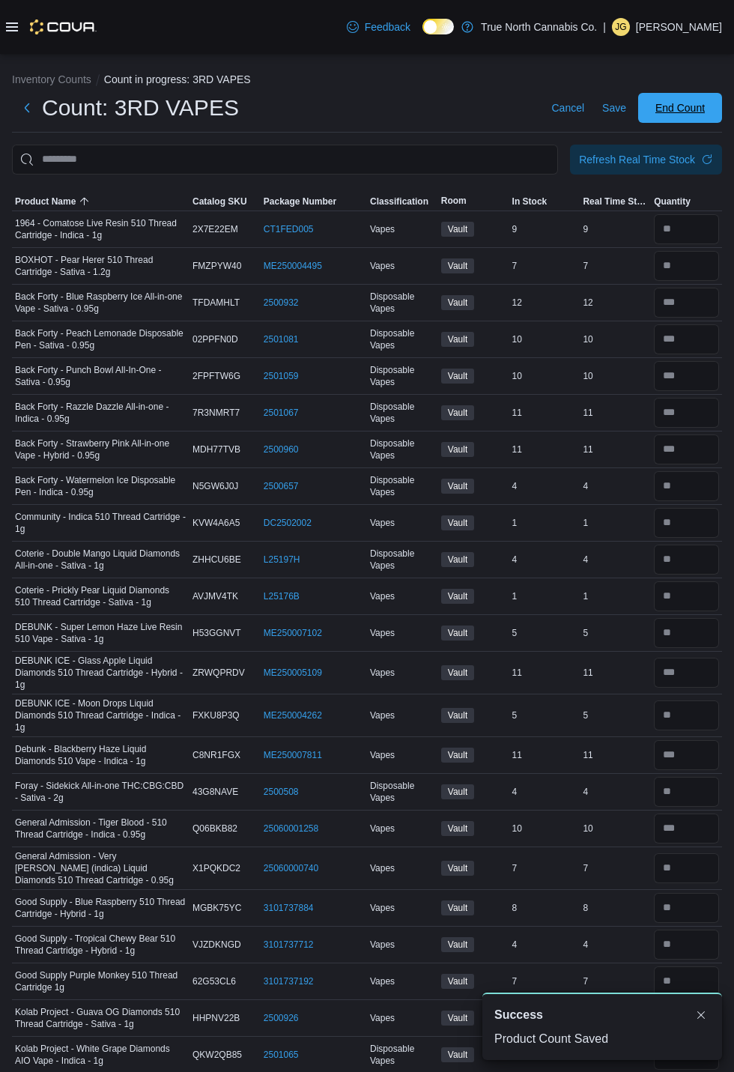
click at [694, 109] on span "End Count" at bounding box center [679, 107] width 49 height 15
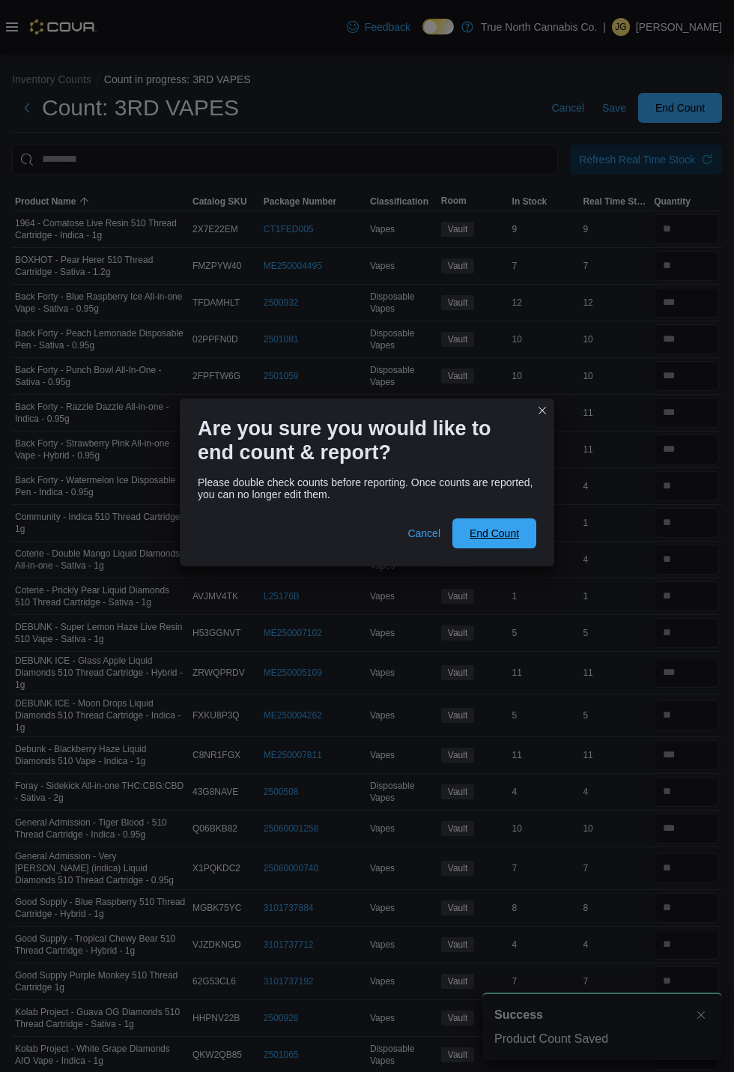
click at [494, 474] on span "End Count" at bounding box center [494, 533] width 49 height 15
click at [503, 474] on div "Inventory Counts Count in progress: 3RD VAPES Count: 3RD VAPES Cancel Save End …" at bounding box center [367, 1077] width 734 height 2047
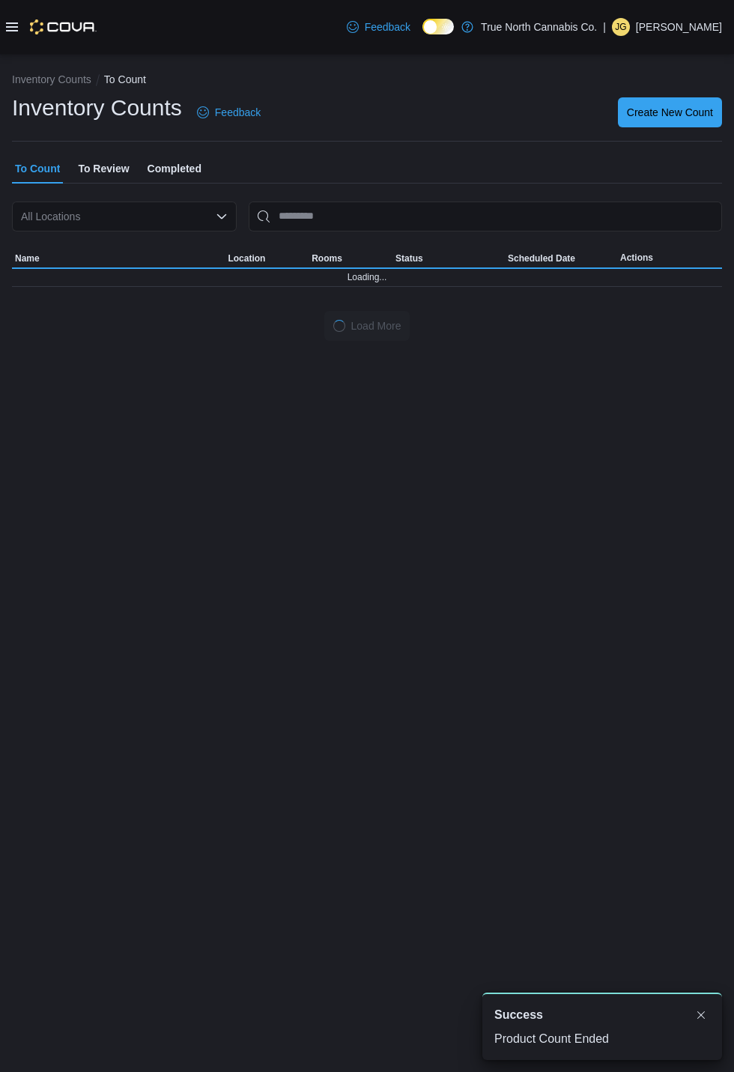
click at [10, 31] on icon at bounding box center [12, 26] width 12 height 9
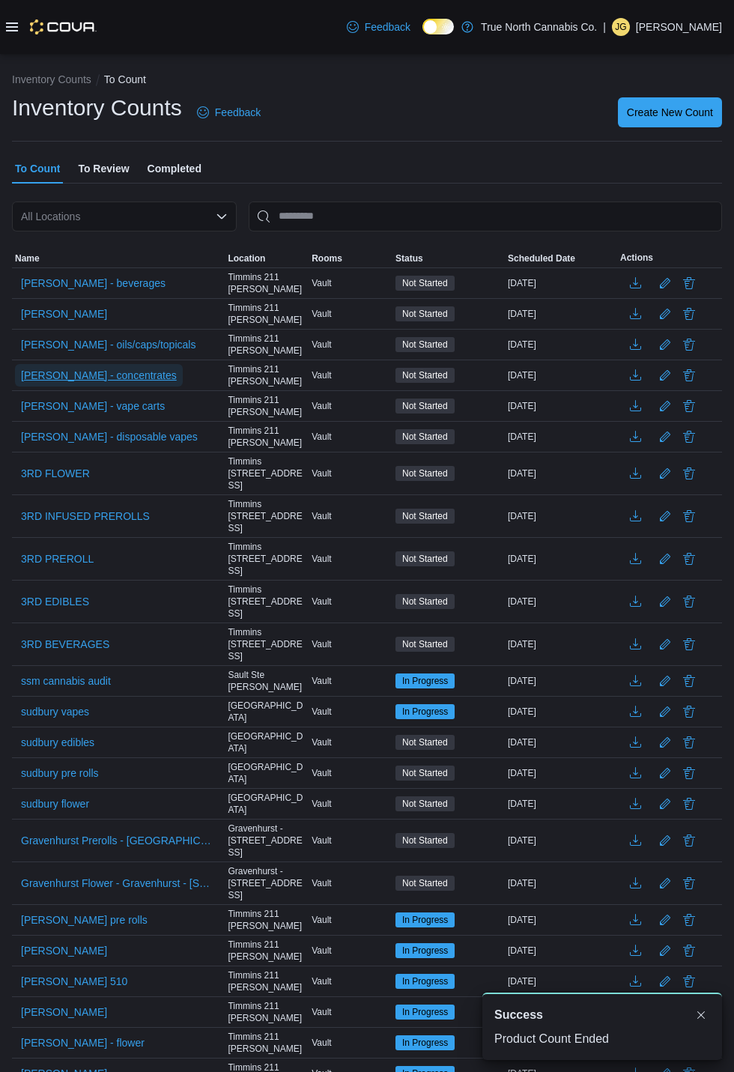
click at [48, 368] on span "[PERSON_NAME] - concentrates" at bounding box center [99, 375] width 156 height 15
click at [49, 368] on span "[PERSON_NAME] - concentrates" at bounding box center [99, 375] width 156 height 15
click at [58, 364] on span "[PERSON_NAME] - concentrates" at bounding box center [99, 375] width 156 height 22
click at [69, 351] on span "[PERSON_NAME] - oils/caps/topicals" at bounding box center [108, 344] width 175 height 15
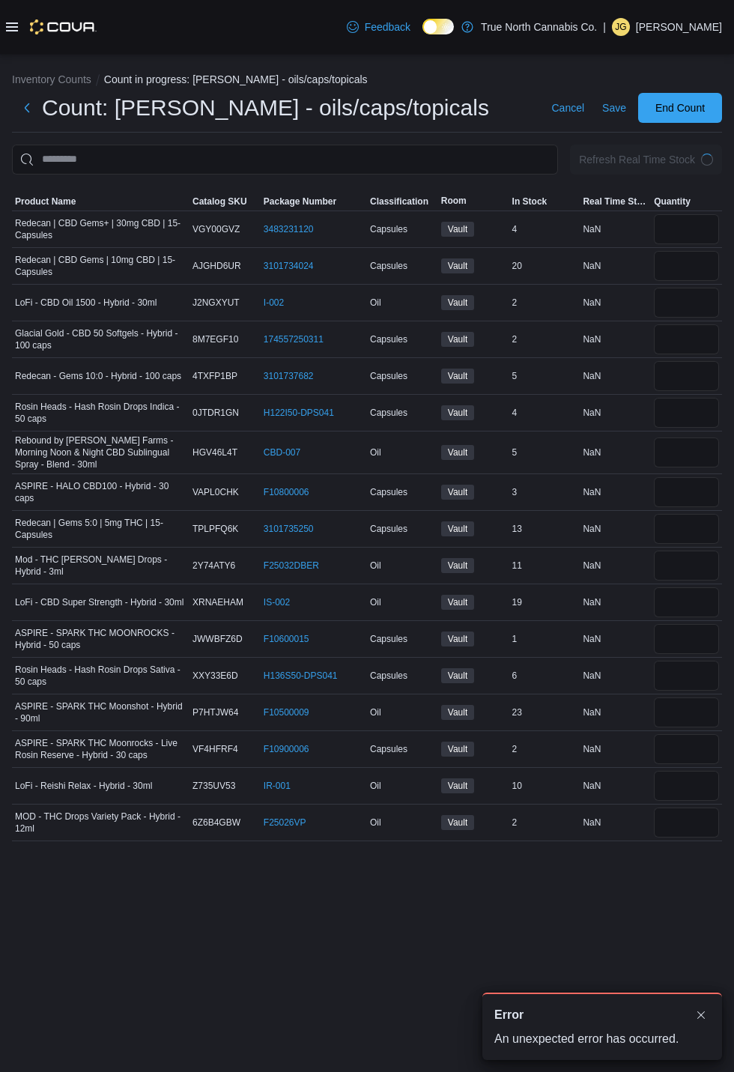
click at [13, 28] on icon at bounding box center [12, 27] width 12 height 12
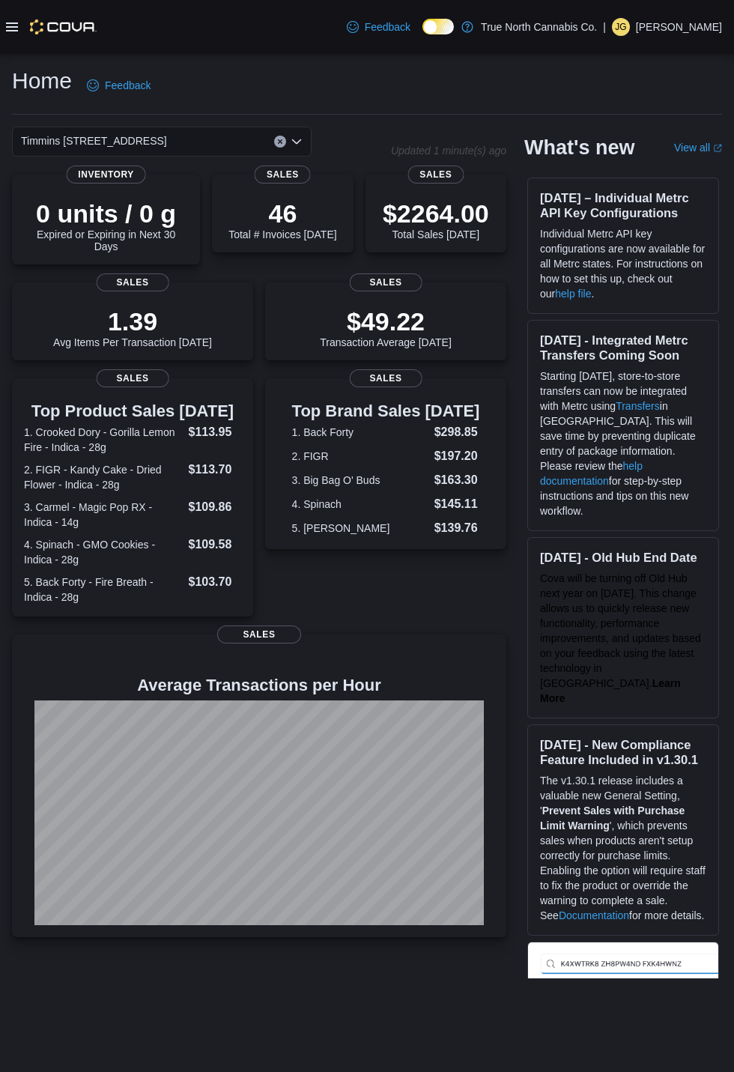
click at [12, 33] on icon at bounding box center [12, 27] width 12 height 12
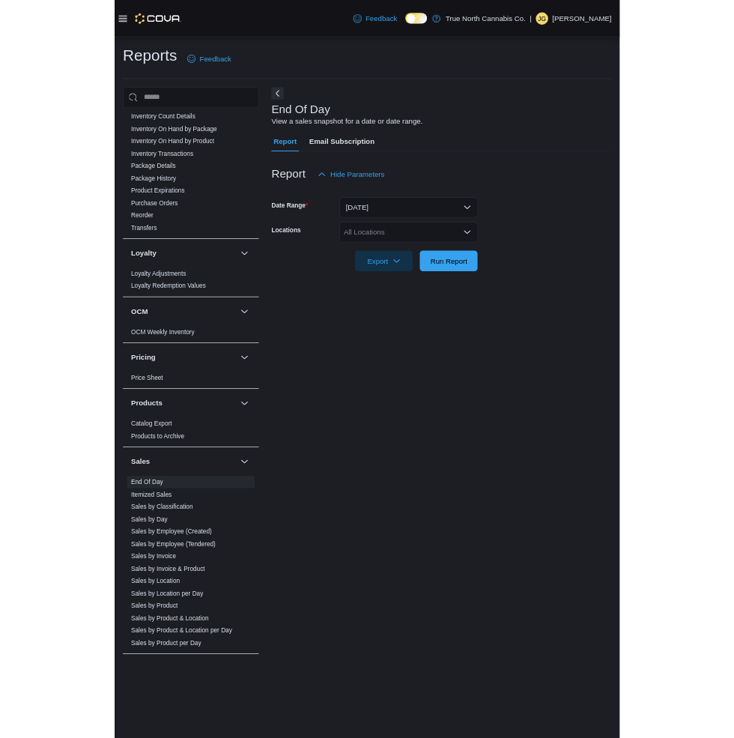
scroll to position [500, 0]
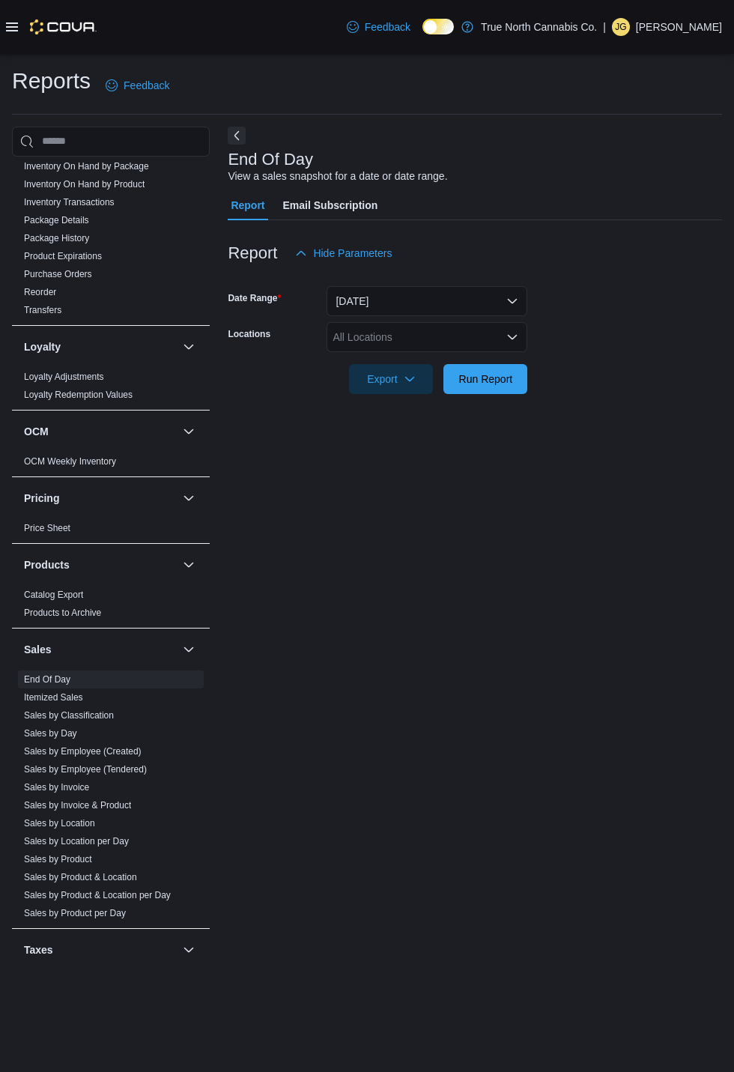
click at [437, 340] on div "All Locations" at bounding box center [427, 337] width 201 height 30
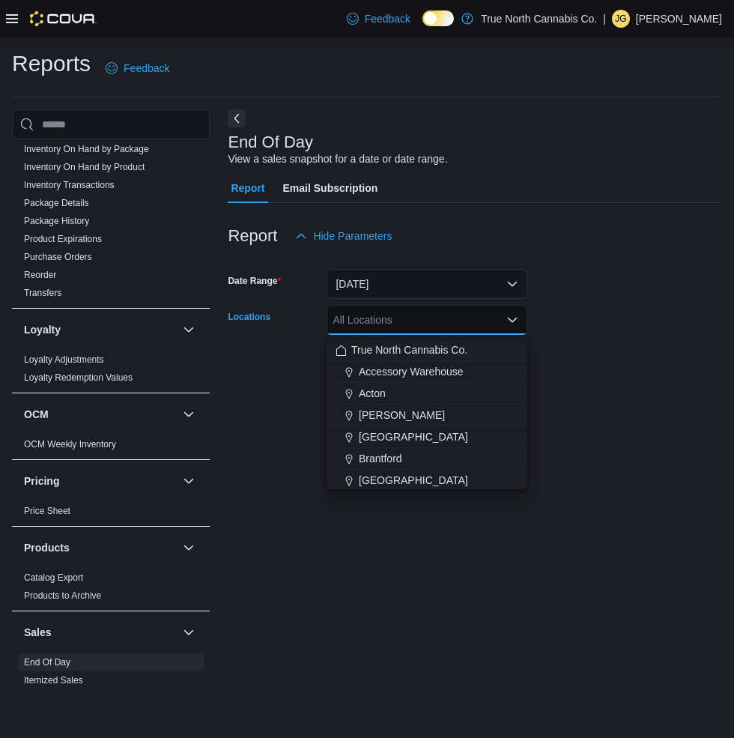
type input "*"
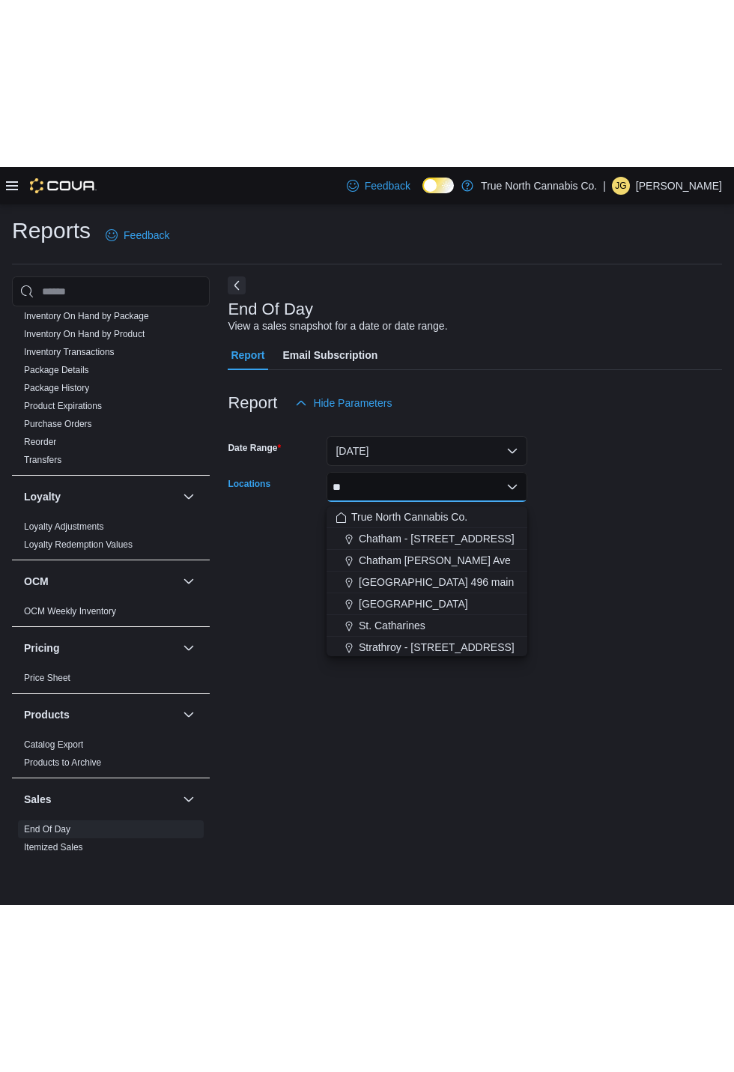
scroll to position [0, 0]
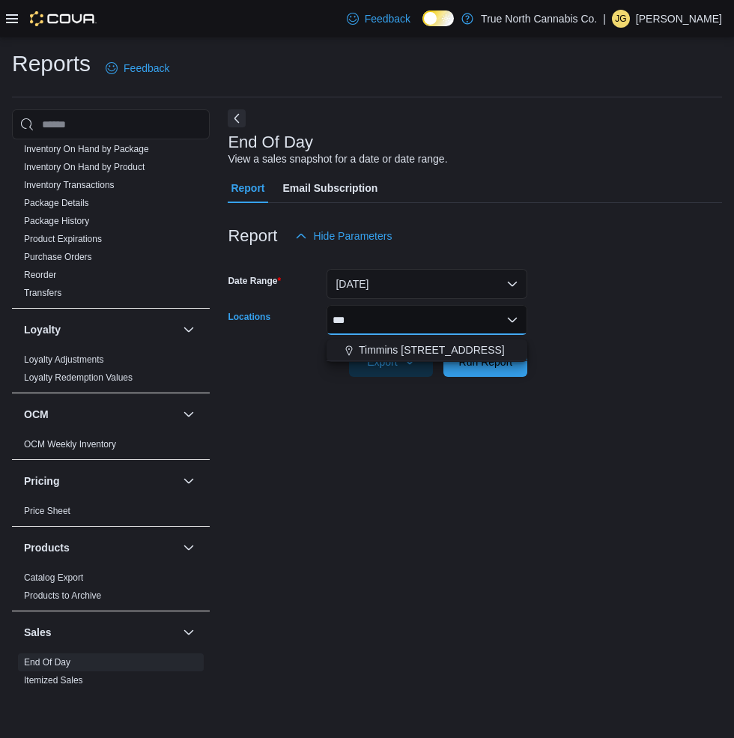
type input "***"
click at [408, 340] on button "Timmins [STREET_ADDRESS]" at bounding box center [427, 350] width 201 height 22
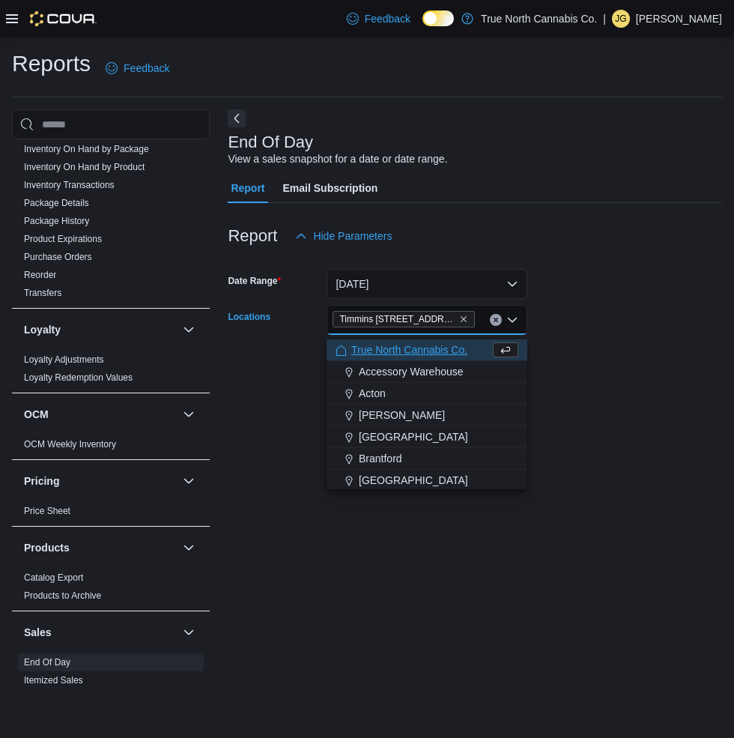
click at [410, 351] on span "True North Cannabis Co." at bounding box center [409, 349] width 116 height 15
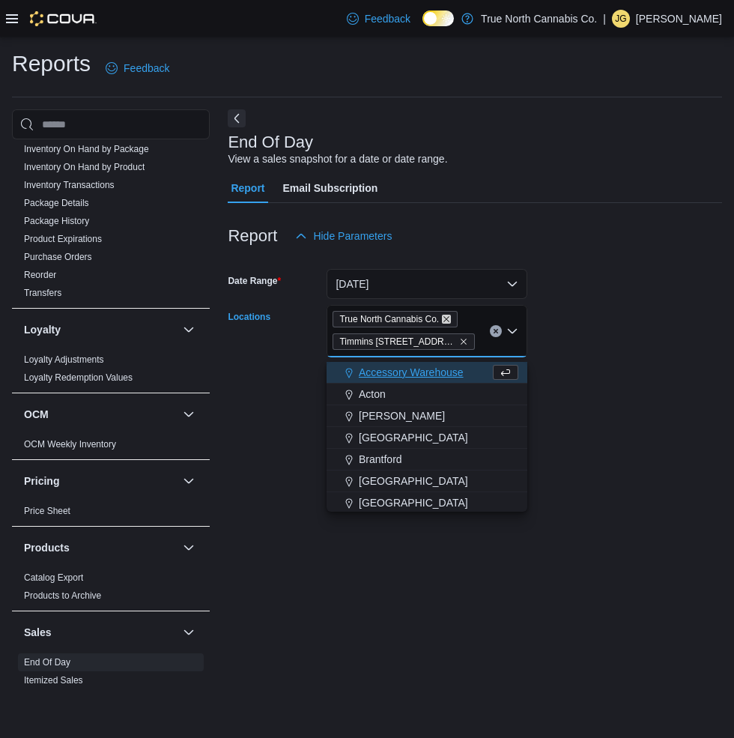
click at [449, 323] on icon "Remove True North Cannabis Co. from selection in this group" at bounding box center [446, 319] width 9 height 9
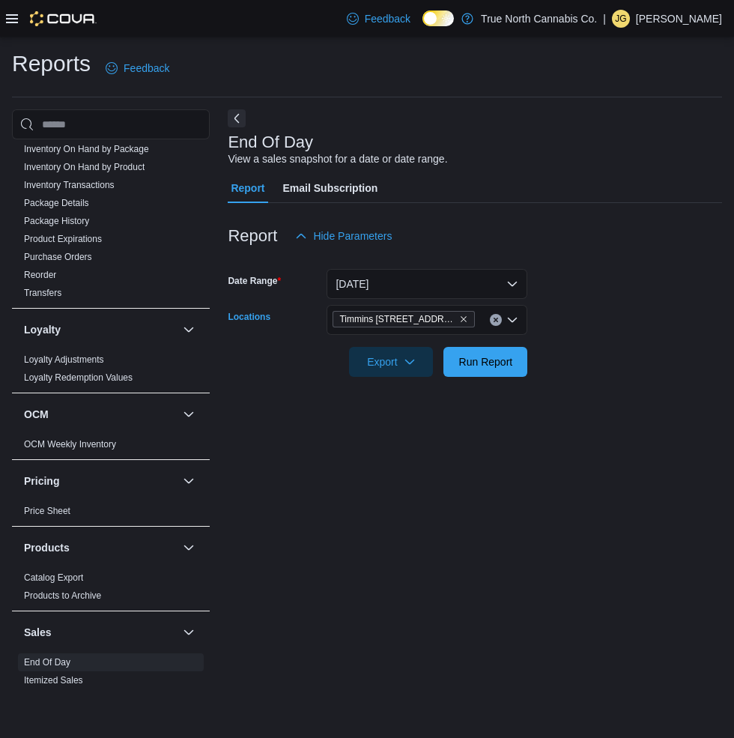
click at [425, 474] on div "End Of Day View a sales snapshot for a date or date range. Report Email Subscri…" at bounding box center [475, 401] width 494 height 584
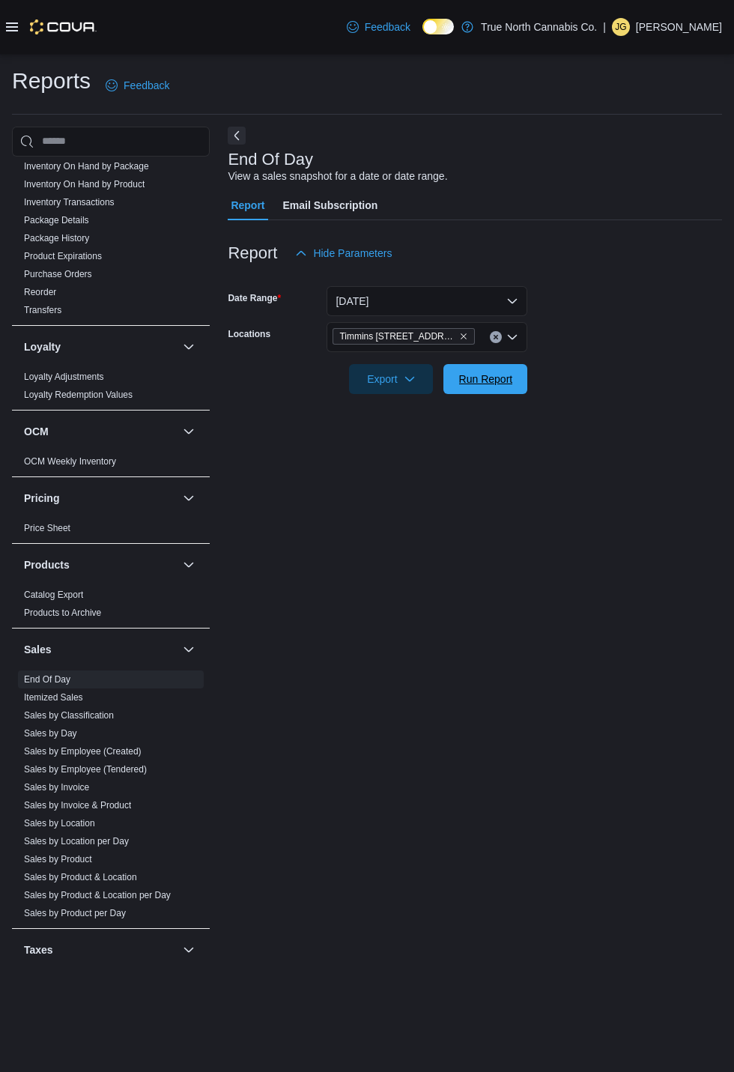
click at [500, 373] on span "Run Report" at bounding box center [485, 379] width 66 height 30
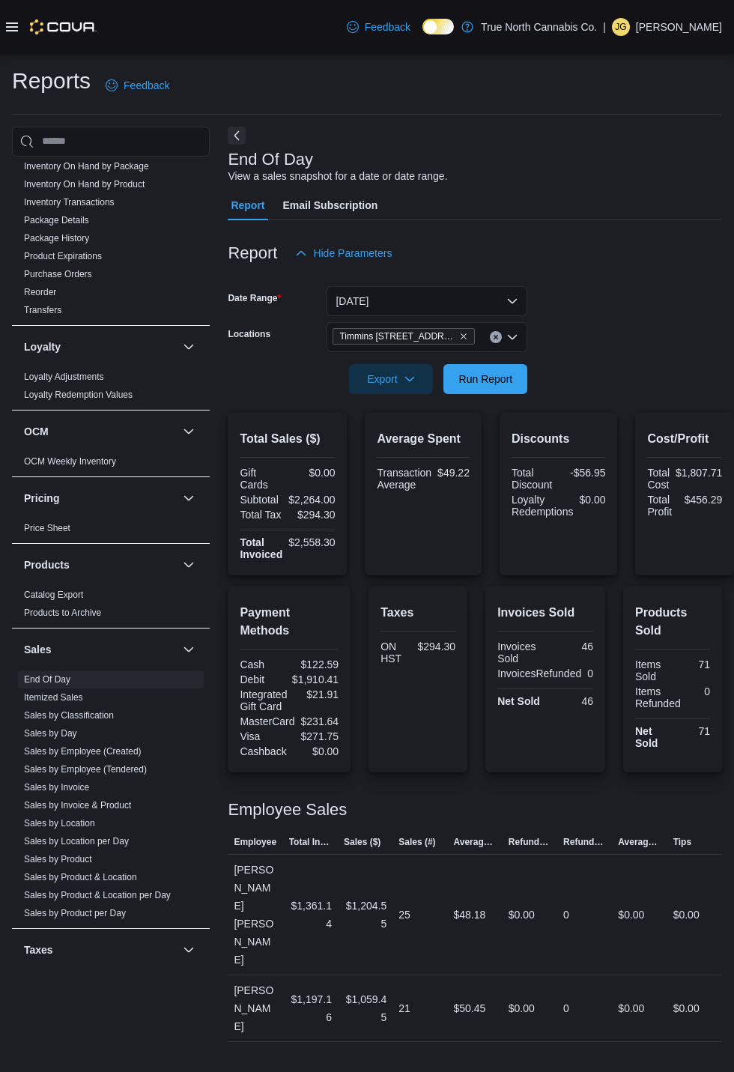
click at [613, 474] on div "Reports Feedback Cash Management Cash Management Cash Out Details Compliance OC…" at bounding box center [367, 554] width 734 height 1000
